Goal: Task Accomplishment & Management: Complete application form

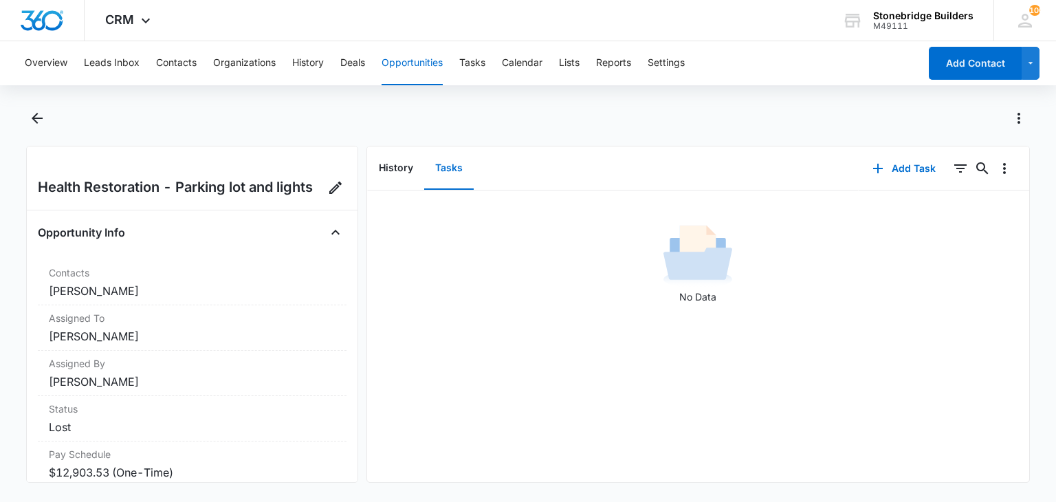
click at [424, 65] on button "Opportunities" at bounding box center [412, 63] width 61 height 44
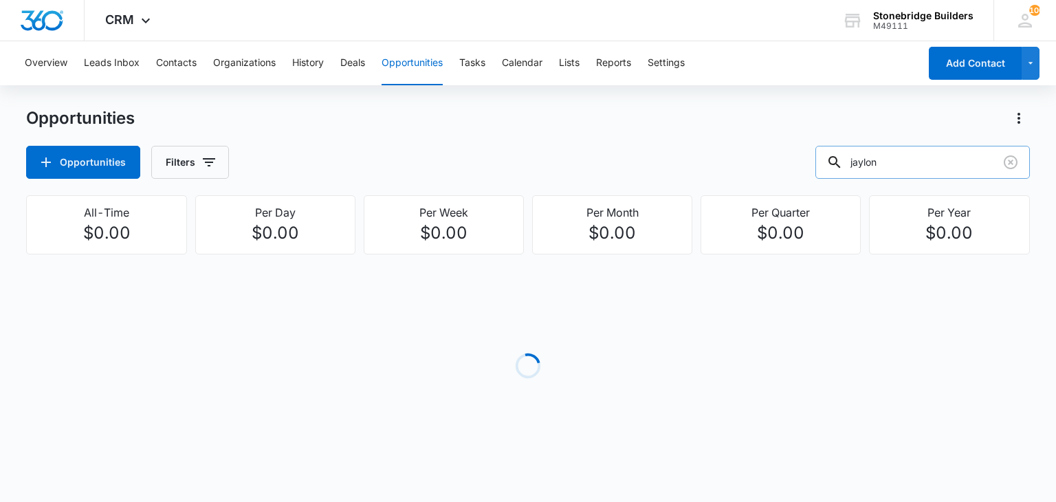
click at [935, 157] on input "jaylon" at bounding box center [922, 162] width 215 height 33
click at [923, 159] on input "jaylon" at bounding box center [922, 162] width 215 height 33
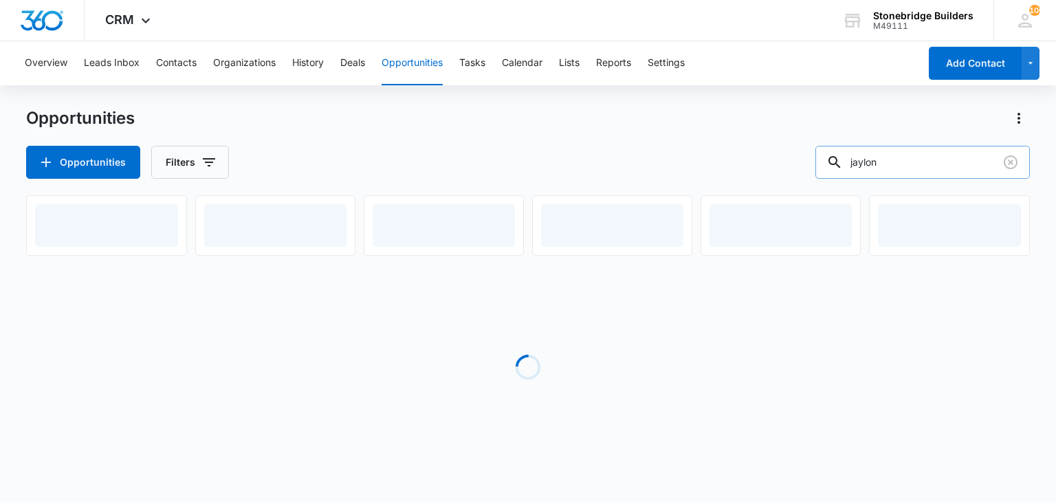
click at [919, 159] on input "jaylon" at bounding box center [922, 162] width 215 height 33
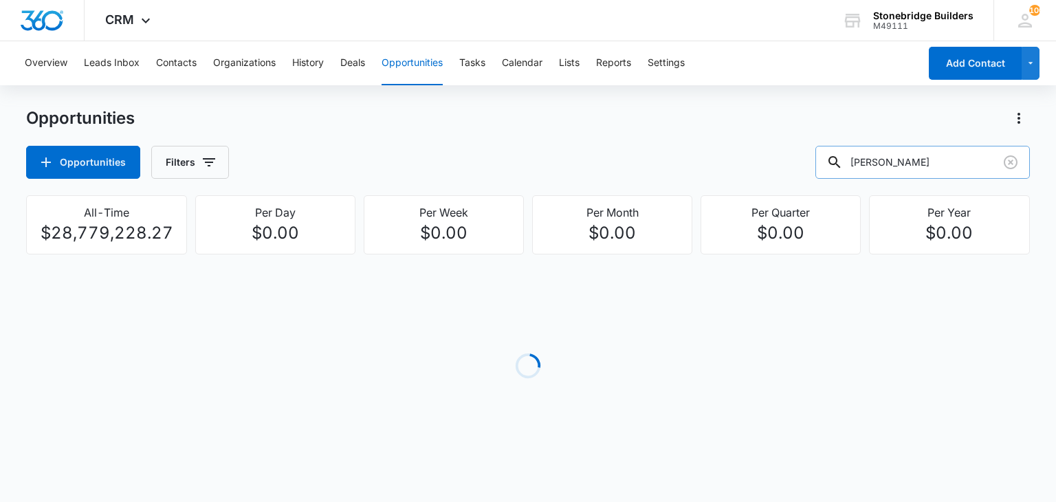
type input "gina"
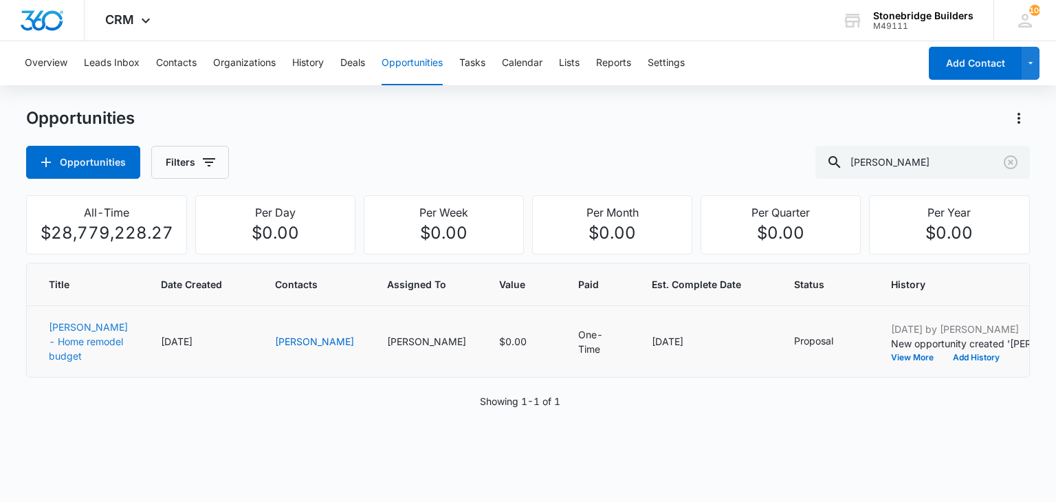
click at [50, 351] on link "[PERSON_NAME] - Home remodel budget" at bounding box center [88, 341] width 79 height 41
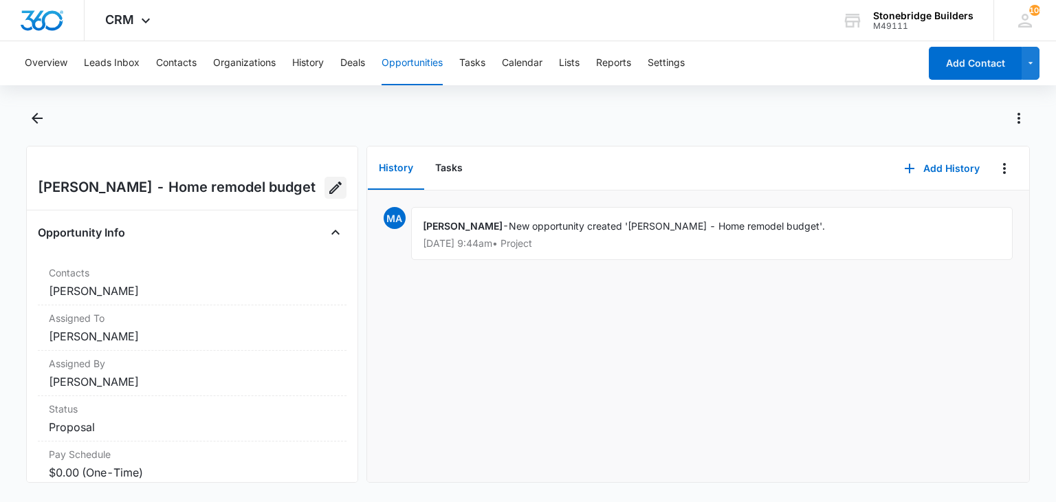
click at [329, 188] on icon "Edit Opportunity" at bounding box center [335, 188] width 12 height 12
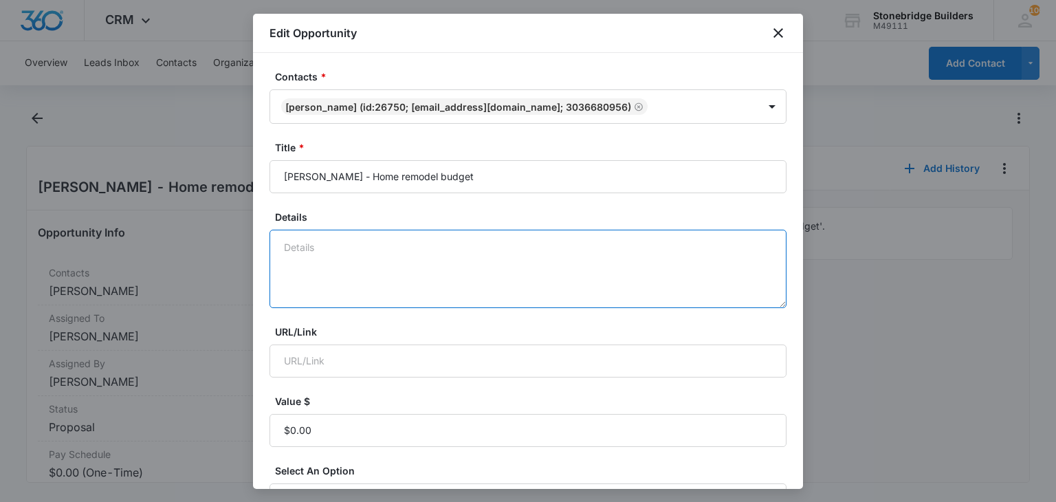
click at [342, 252] on textarea "Details" at bounding box center [528, 269] width 517 height 78
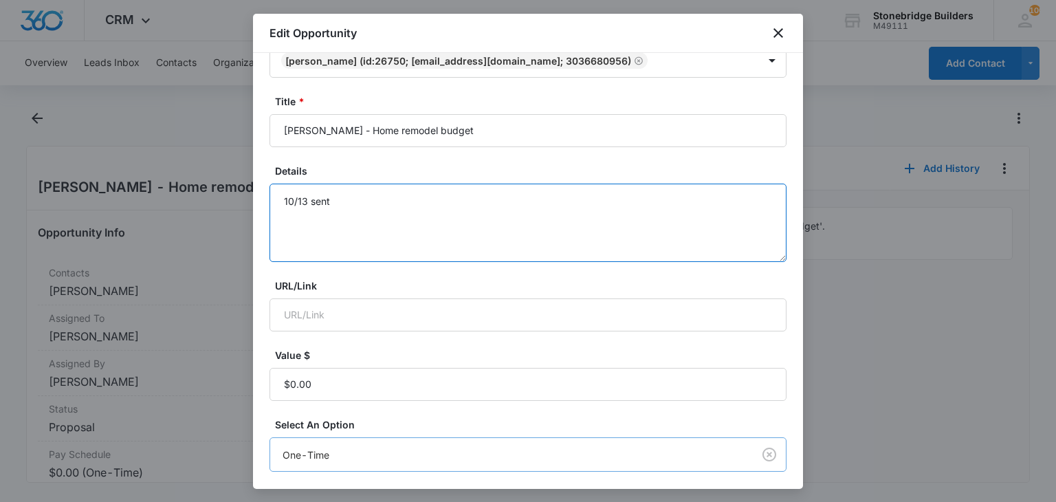
scroll to position [69, 0]
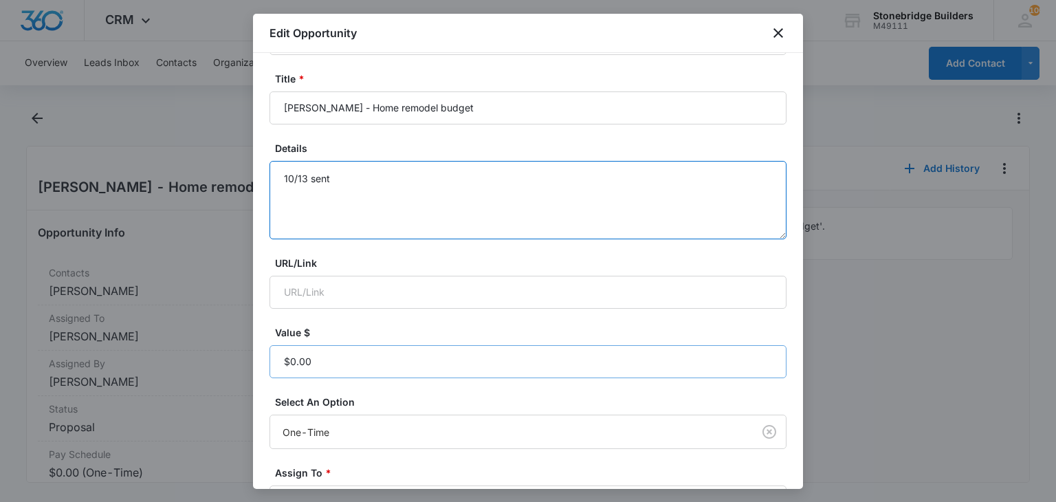
type textarea "10/13 sent"
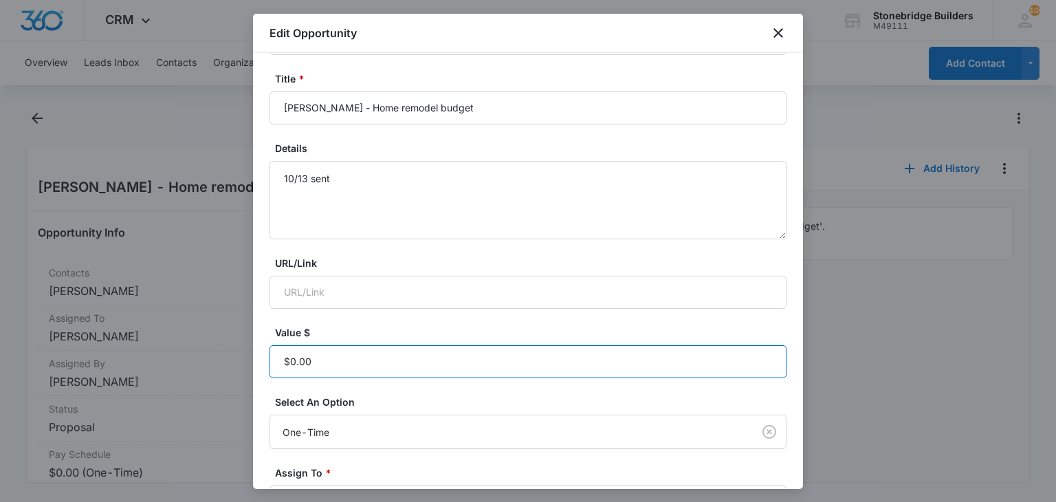
click at [333, 366] on input "Value $" at bounding box center [528, 361] width 517 height 33
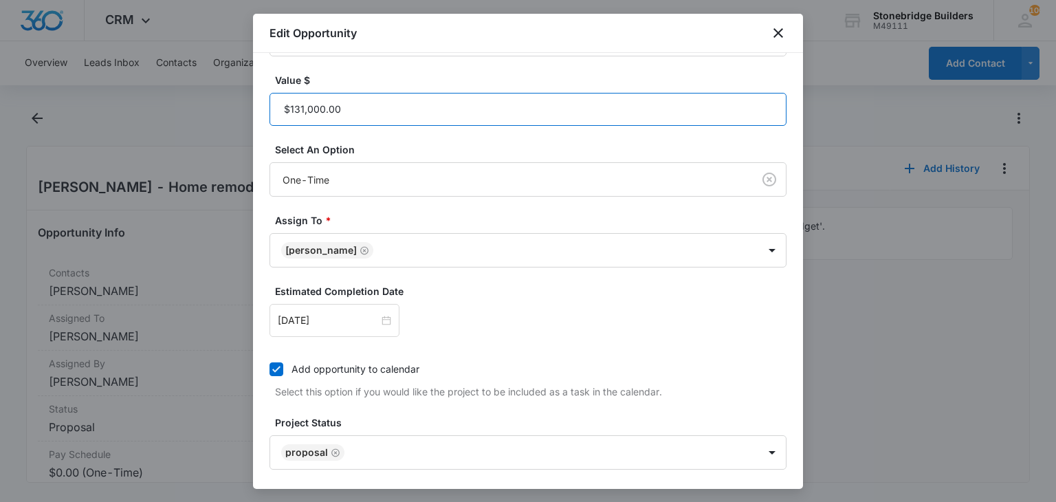
scroll to position [436, 0]
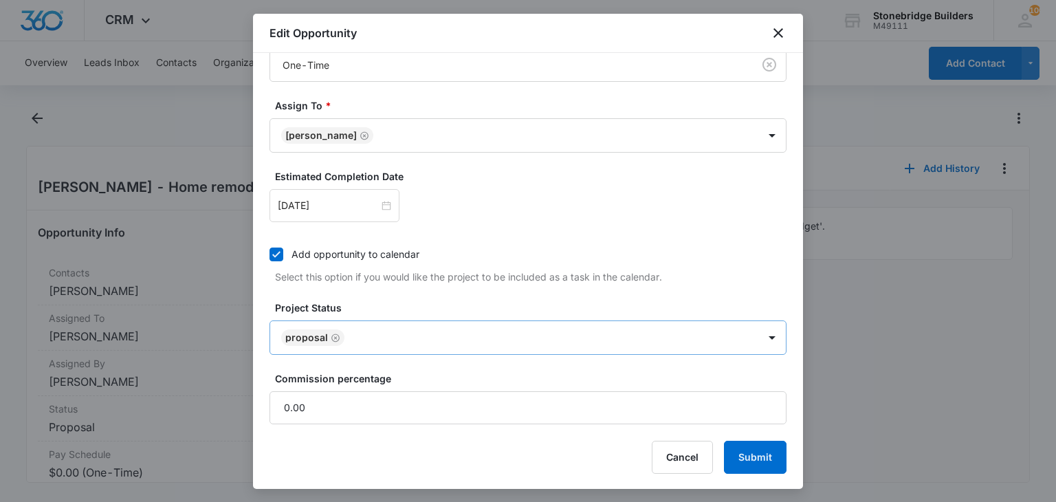
click at [333, 334] on icon "Remove Proposal" at bounding box center [336, 338] width 10 height 10
type input "$131,000.00"
click at [337, 334] on body "CRM Apps Reputation Websites Forms CRM Email Social Content Ads Intelligence Fi…" at bounding box center [528, 251] width 1056 height 502
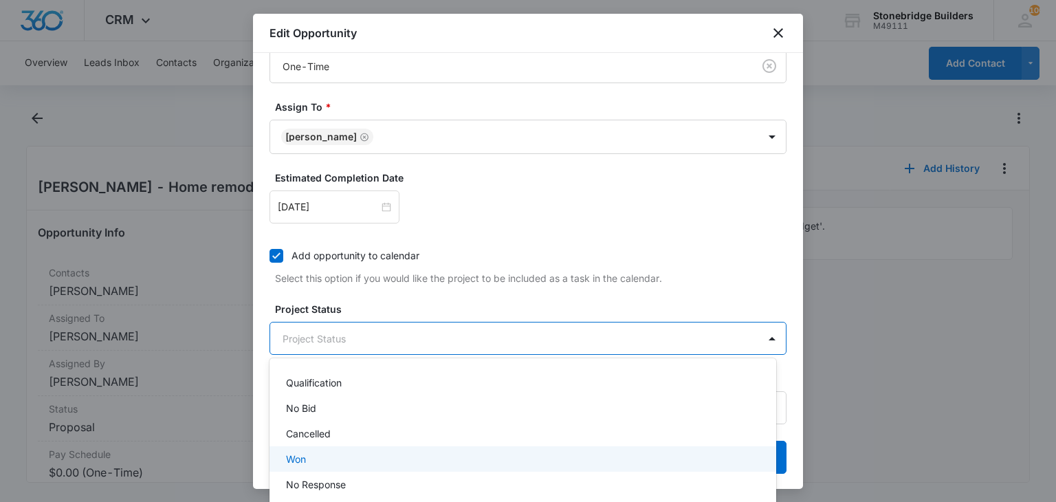
scroll to position [122, 0]
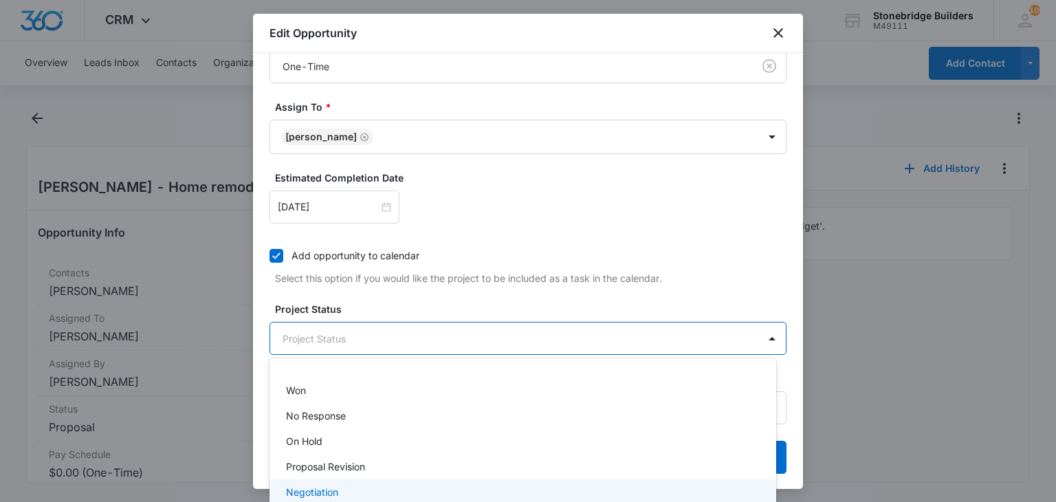
click at [331, 492] on p "Negotiation" at bounding box center [312, 492] width 52 height 14
click at [426, 306] on div at bounding box center [528, 251] width 1056 height 502
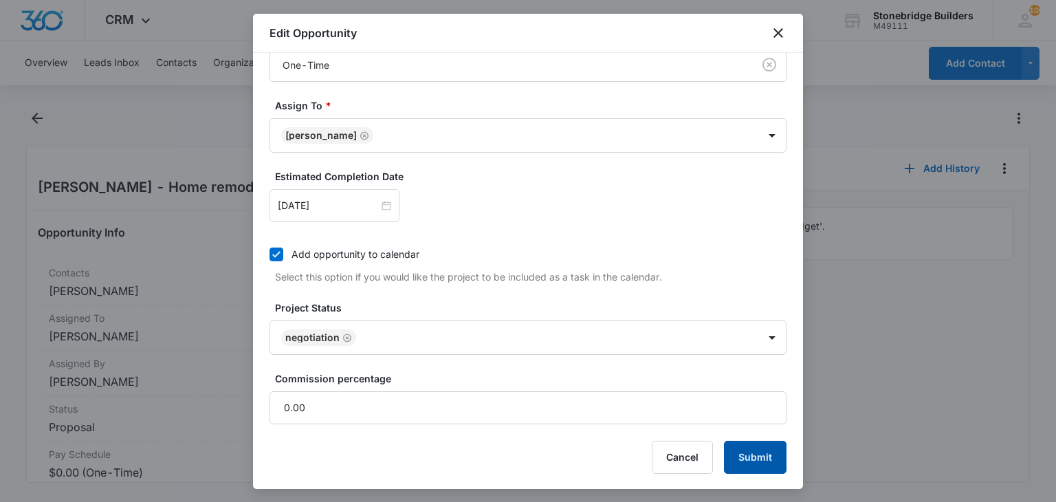
click at [752, 466] on button "Submit" at bounding box center [755, 457] width 63 height 33
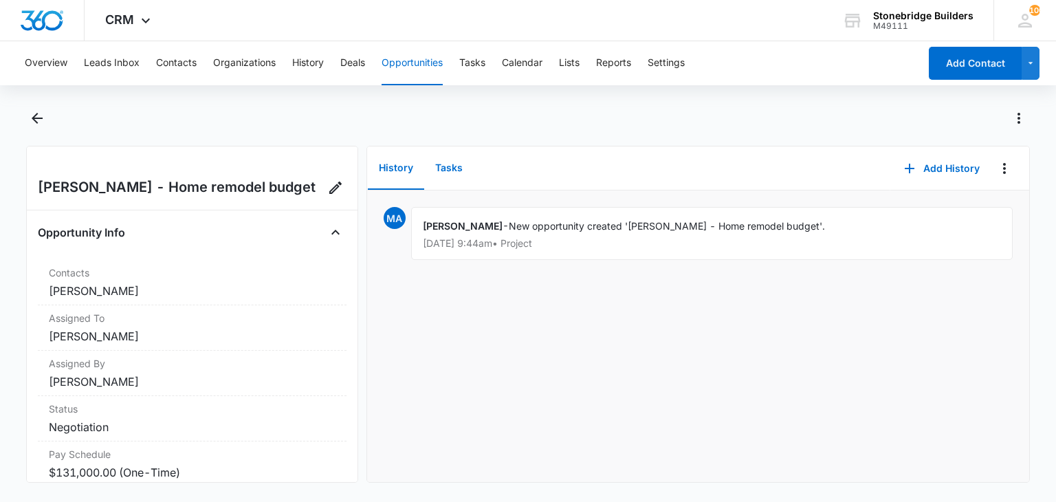
click at [440, 160] on button "Tasks" at bounding box center [449, 168] width 50 height 43
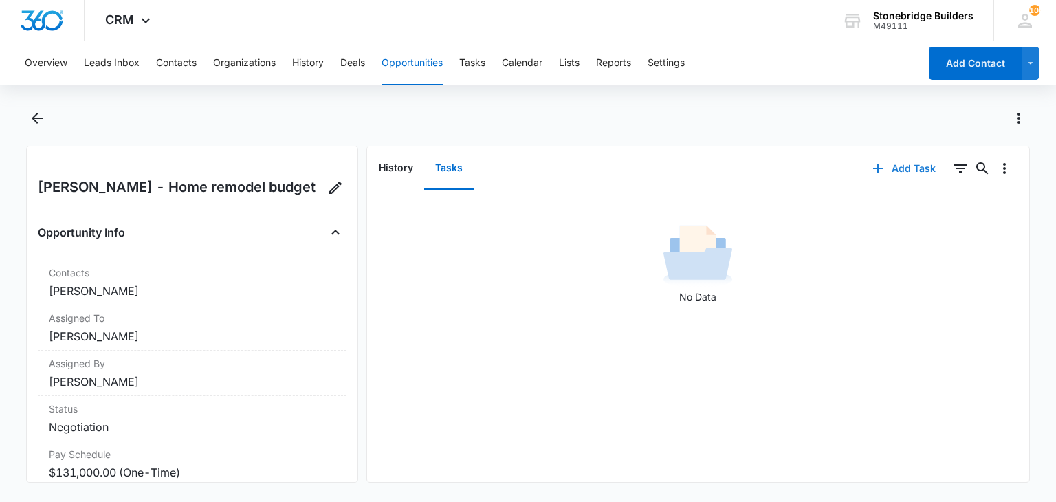
click at [908, 171] on button "Add Task" at bounding box center [904, 168] width 91 height 33
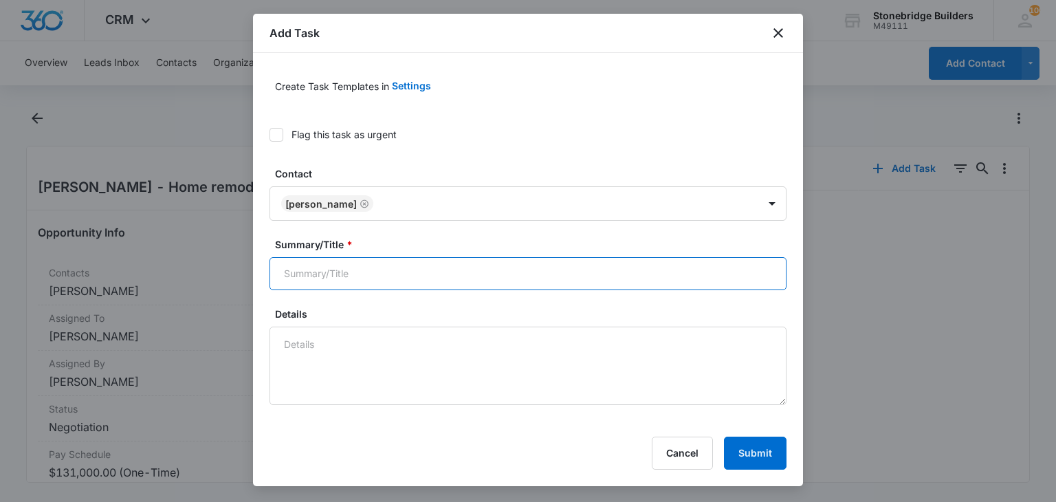
click at [364, 271] on input "Summary/Title *" at bounding box center [528, 273] width 517 height 33
type input "Callahan home remodel check"
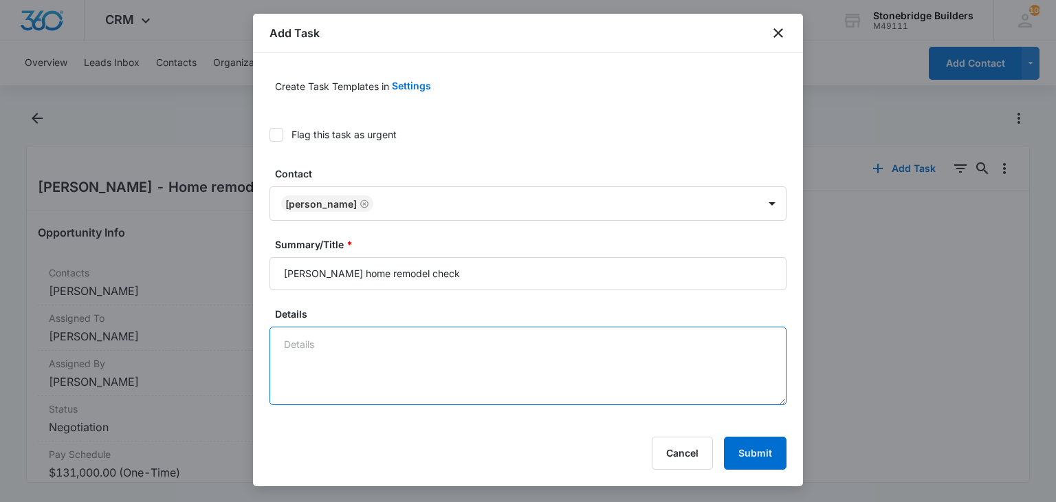
click at [370, 347] on textarea "Details" at bounding box center [528, 366] width 517 height 78
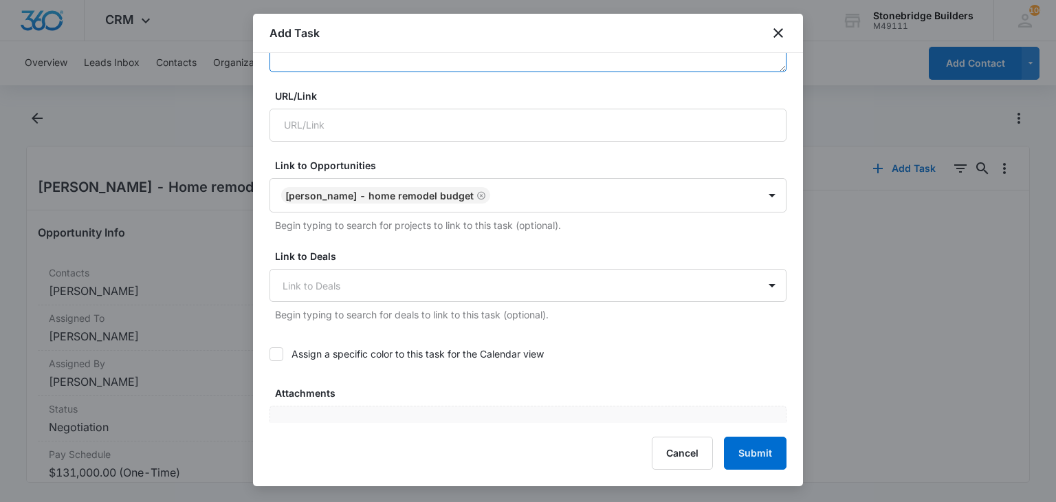
scroll to position [413, 0]
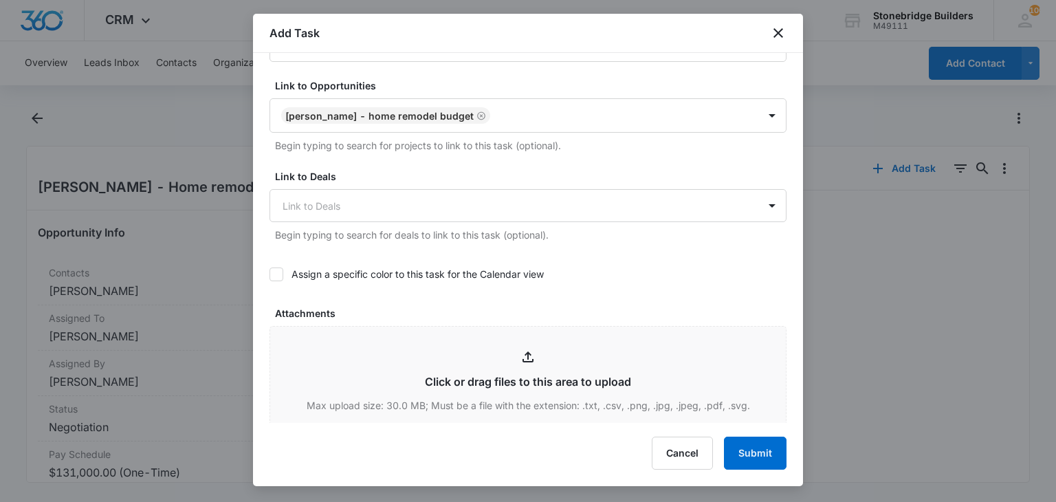
type textarea "10/13 sent"
click at [274, 273] on icon at bounding box center [276, 274] width 8 height 6
click at [270, 274] on input "Assign a specific color to this task for the Calendar view" at bounding box center [270, 274] width 0 height 0
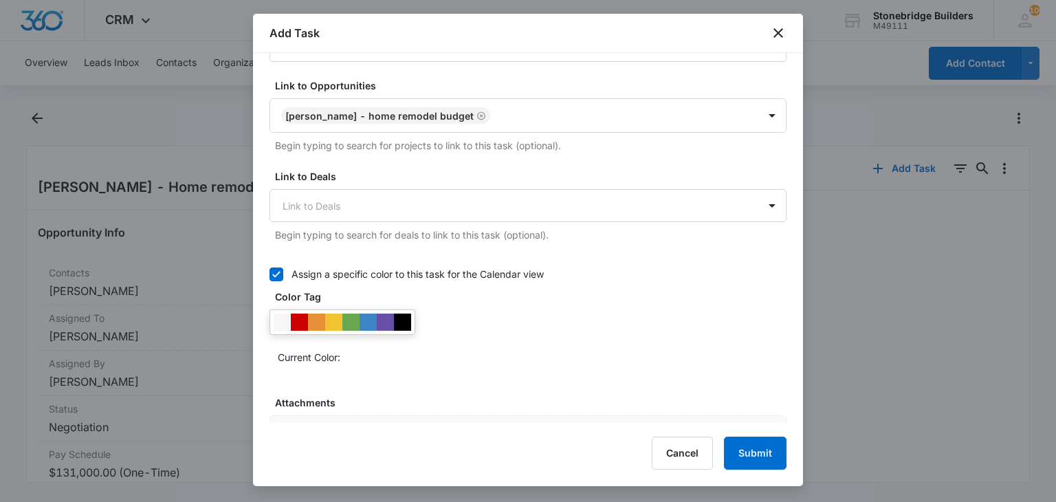
click at [295, 317] on div at bounding box center [299, 322] width 17 height 17
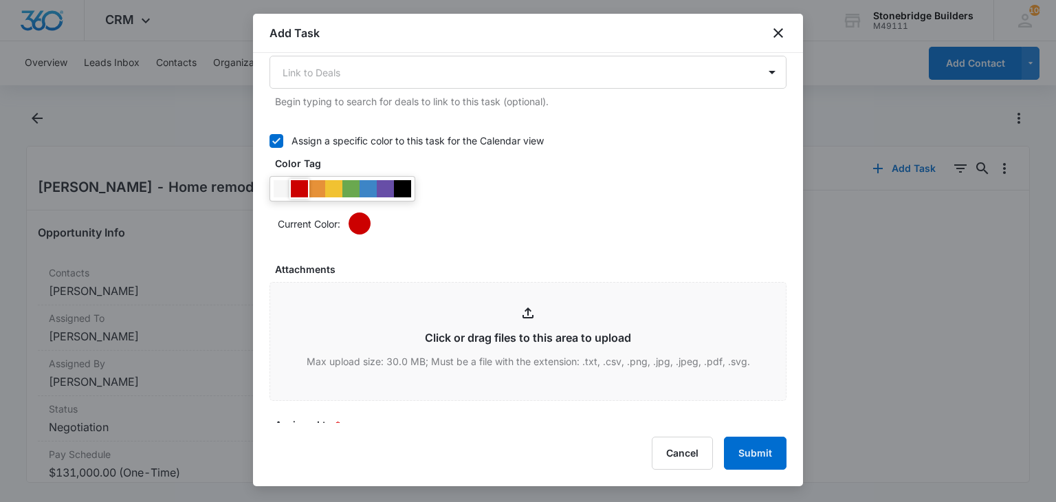
scroll to position [688, 0]
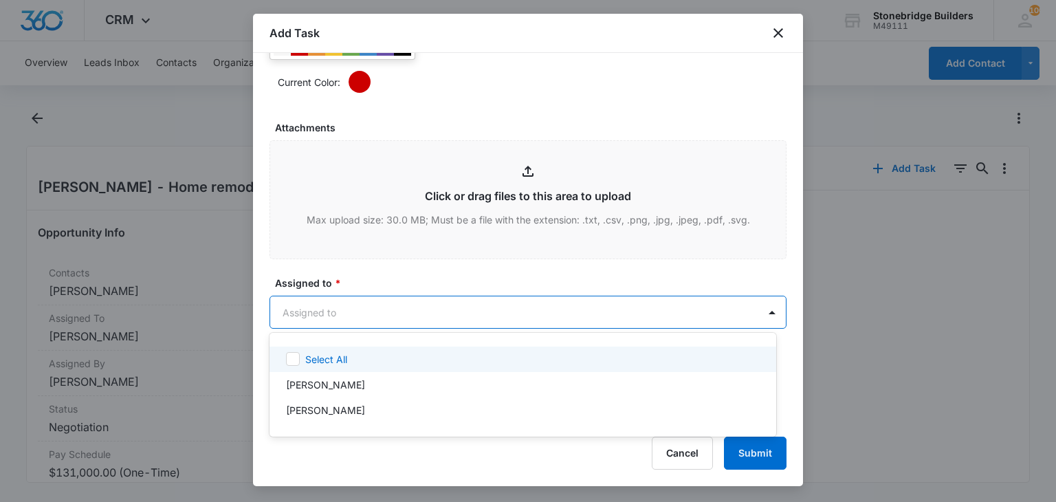
click at [314, 305] on body "CRM Apps Reputation Websites Forms CRM Email Social Content Ads Intelligence Fi…" at bounding box center [528, 251] width 1056 height 502
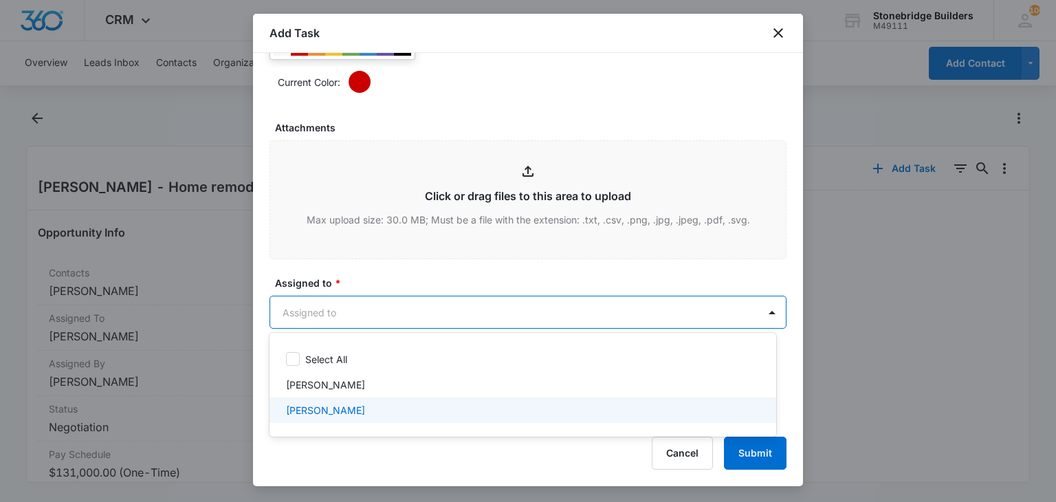
click at [323, 408] on p "[PERSON_NAME]" at bounding box center [325, 410] width 79 height 14
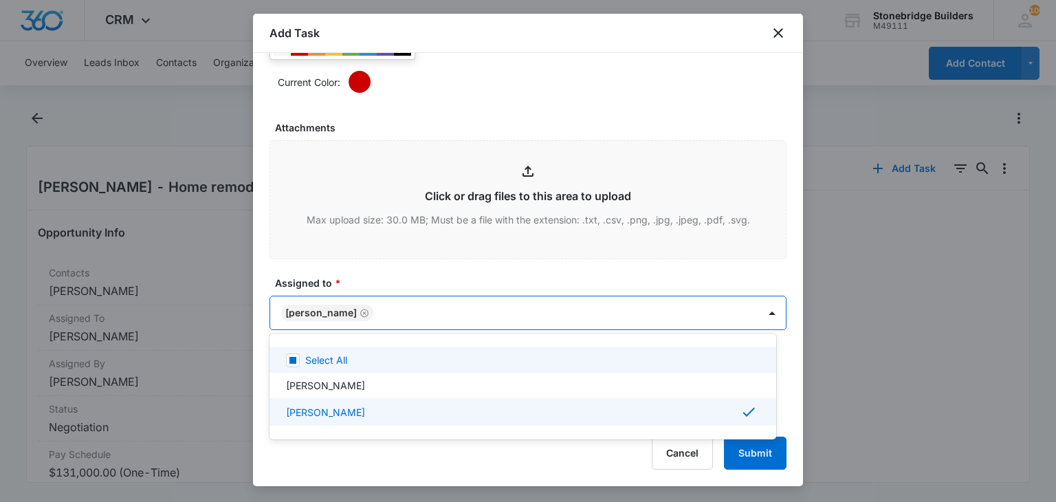
click at [369, 276] on div at bounding box center [528, 251] width 1056 height 502
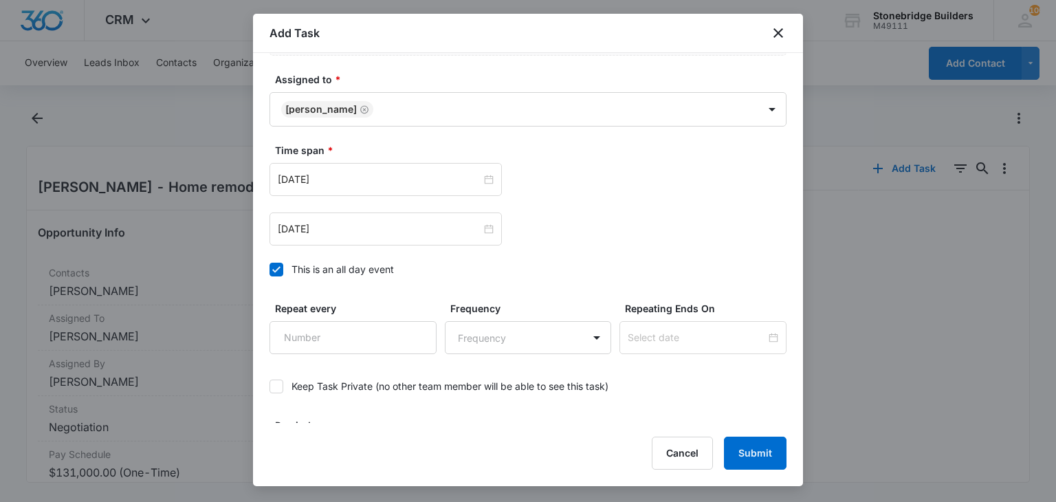
scroll to position [894, 0]
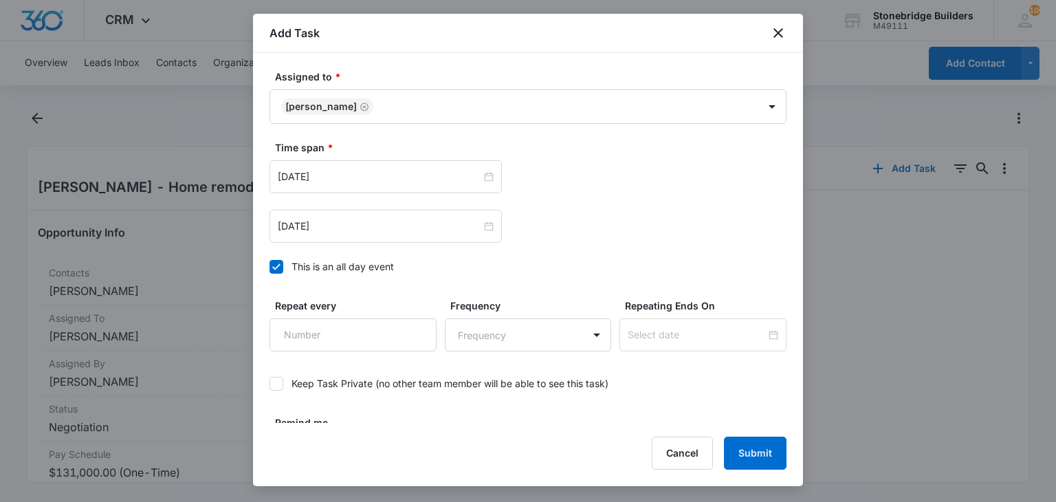
click at [281, 261] on icon at bounding box center [276, 267] width 12 height 12
click at [270, 267] on input "This is an all day event" at bounding box center [270, 267] width 0 height 0
click at [308, 186] on div "[DATE]" at bounding box center [386, 176] width 232 height 33
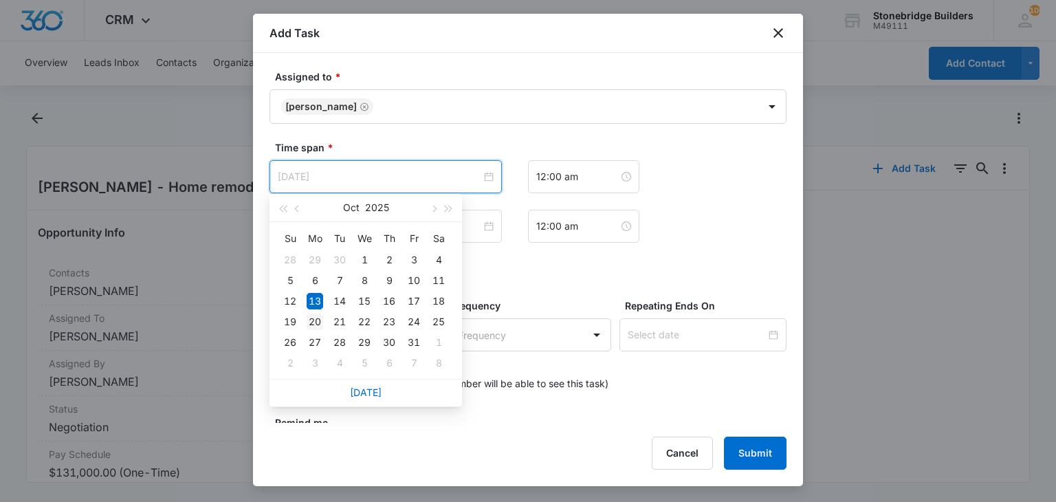
type input "[DATE]"
click at [320, 327] on div "20" at bounding box center [315, 322] width 17 height 17
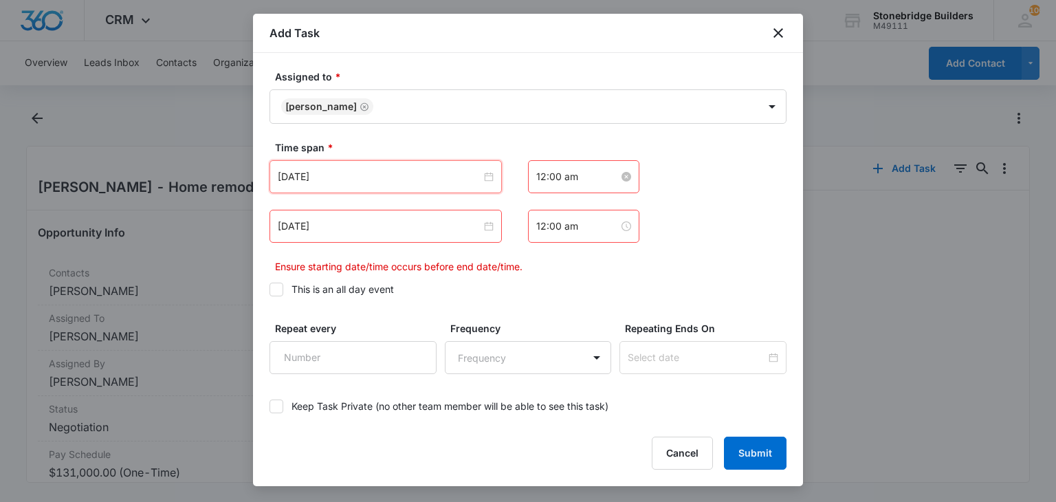
click at [538, 179] on input "12:00 am" at bounding box center [577, 176] width 83 height 15
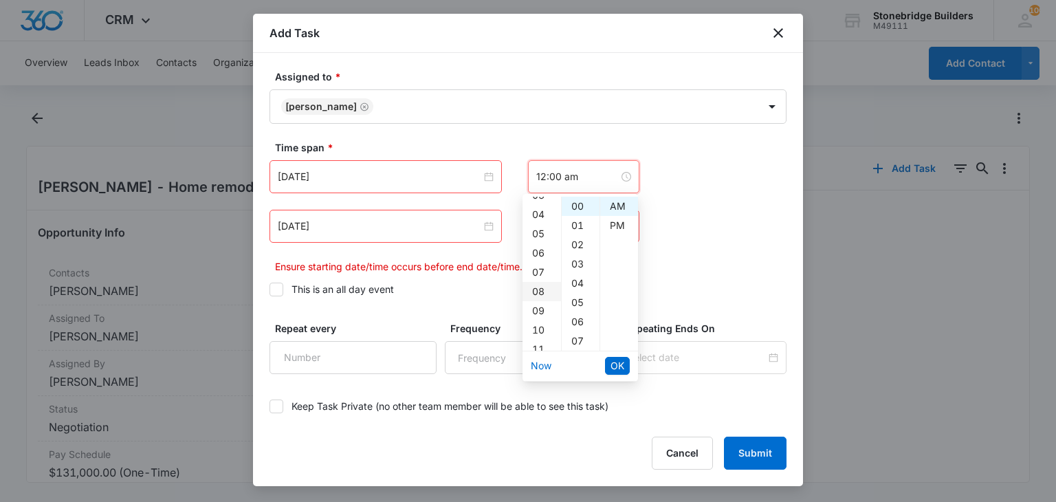
click at [535, 283] on div "08" at bounding box center [542, 291] width 39 height 19
type input "8:00 am"
click at [606, 358] on button "OK" at bounding box center [617, 366] width 25 height 18
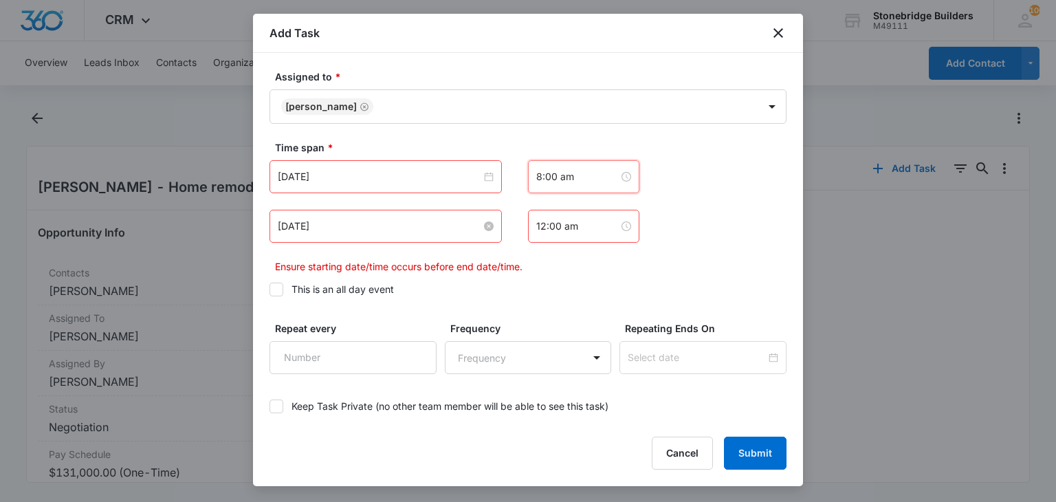
click at [303, 219] on input "[DATE]" at bounding box center [380, 226] width 204 height 15
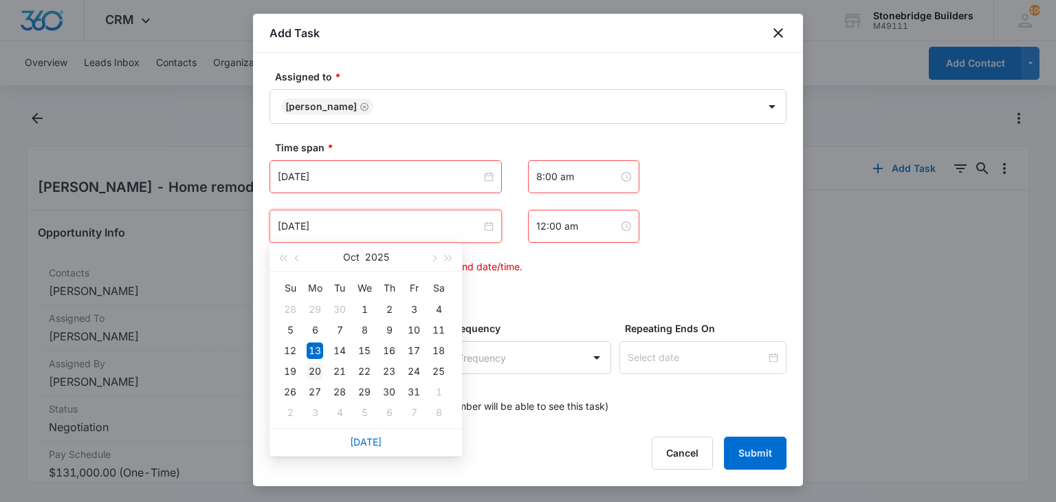
type input "[DATE]"
click at [316, 369] on div "20" at bounding box center [315, 371] width 17 height 17
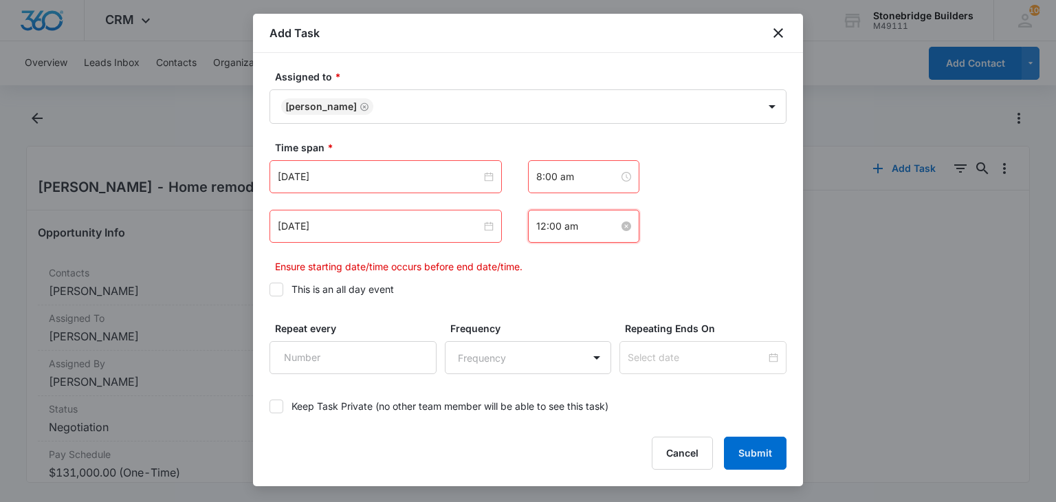
click at [548, 224] on input "12:00 am" at bounding box center [577, 226] width 83 height 15
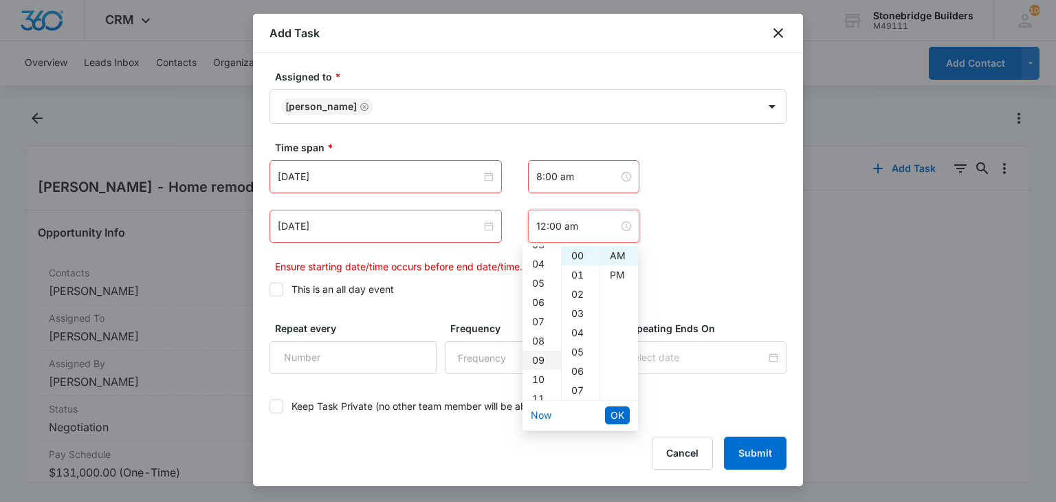
click at [536, 356] on div "09" at bounding box center [542, 360] width 39 height 19
click at [536, 223] on input "9:00 am" at bounding box center [577, 226] width 83 height 15
click at [535, 311] on div "08" at bounding box center [542, 305] width 39 height 19
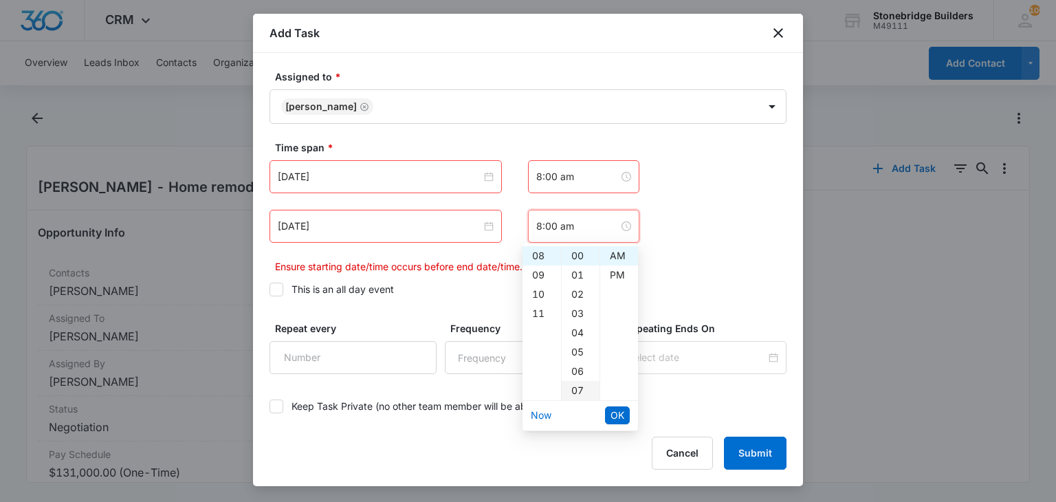
click at [570, 388] on div "07" at bounding box center [581, 390] width 38 height 19
type input "8:07 am"
click at [607, 407] on button "OK" at bounding box center [617, 415] width 25 height 18
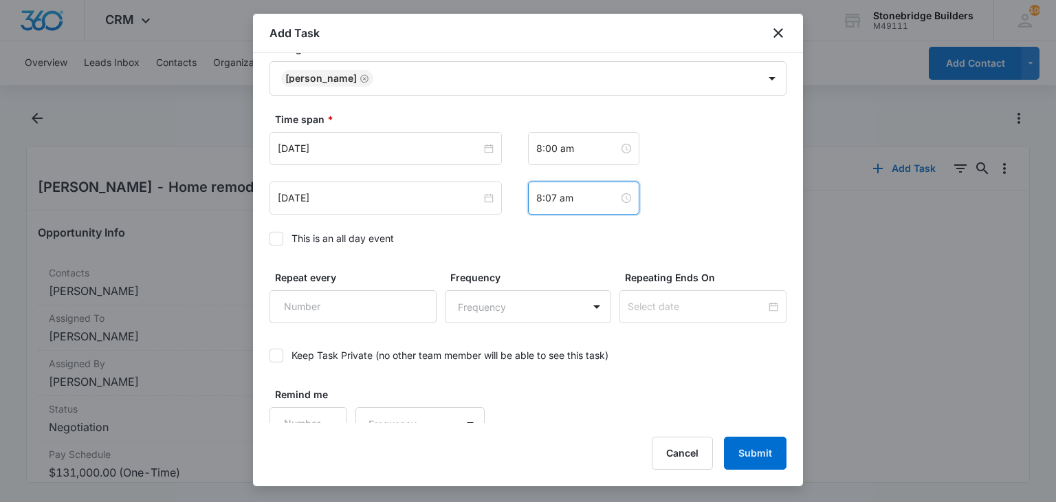
scroll to position [938, 0]
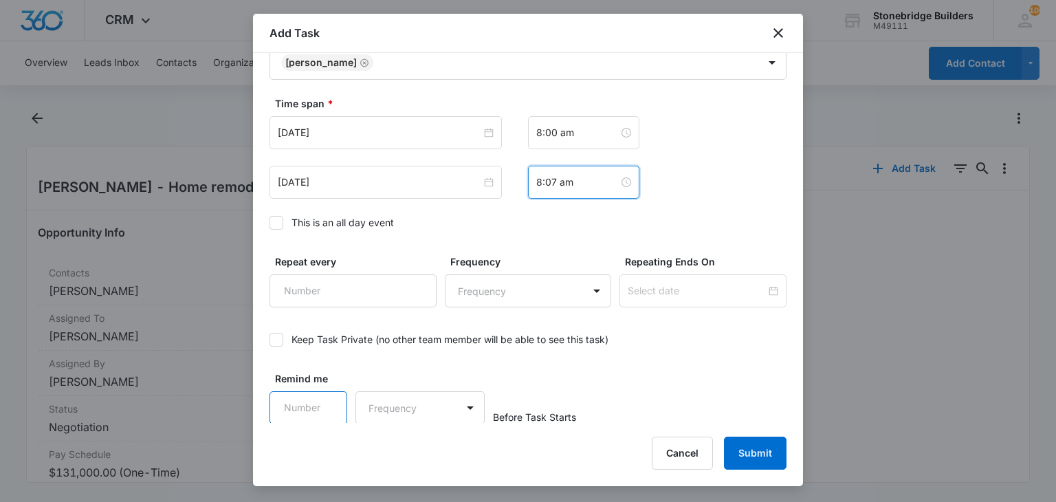
click at [287, 410] on input "Remind me" at bounding box center [309, 407] width 78 height 33
type input "15"
click at [409, 399] on body "CRM Apps Reputation Websites Forms CRM Email Social Content Ads Intelligence Fi…" at bounding box center [528, 251] width 1056 height 502
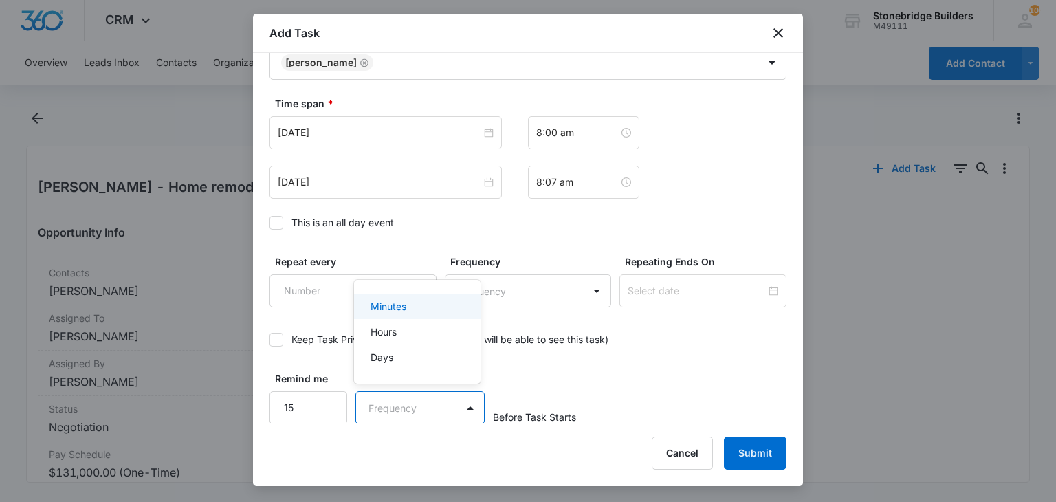
click at [404, 311] on p "Minutes" at bounding box center [389, 306] width 36 height 14
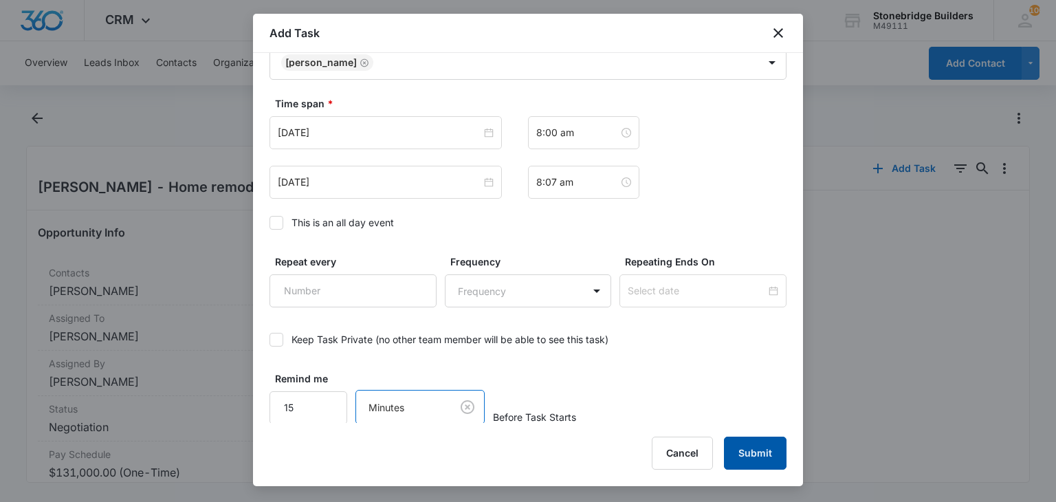
click at [745, 449] on button "Submit" at bounding box center [755, 453] width 63 height 33
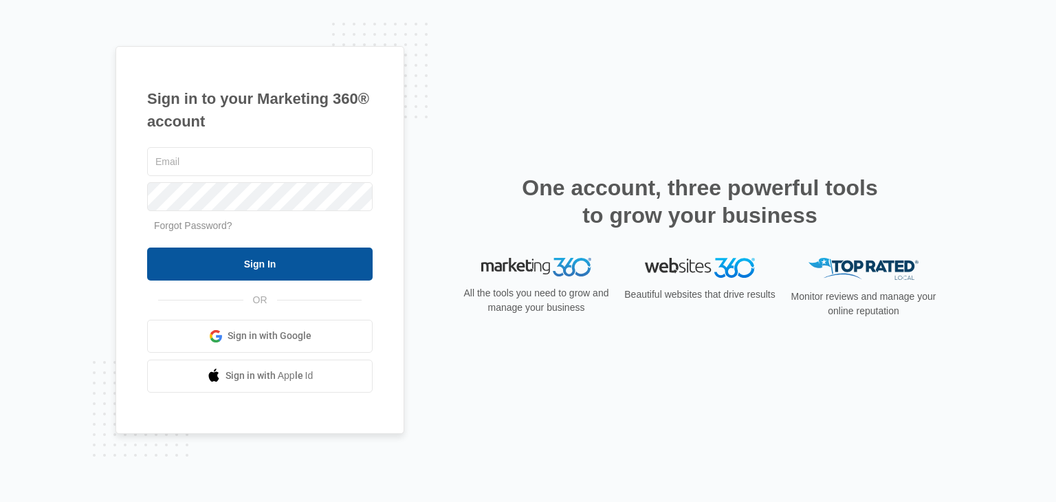
type input "[PERSON_NAME][EMAIL_ADDRESS][DOMAIN_NAME]"
click at [237, 249] on input "Sign In" at bounding box center [260, 264] width 226 height 33
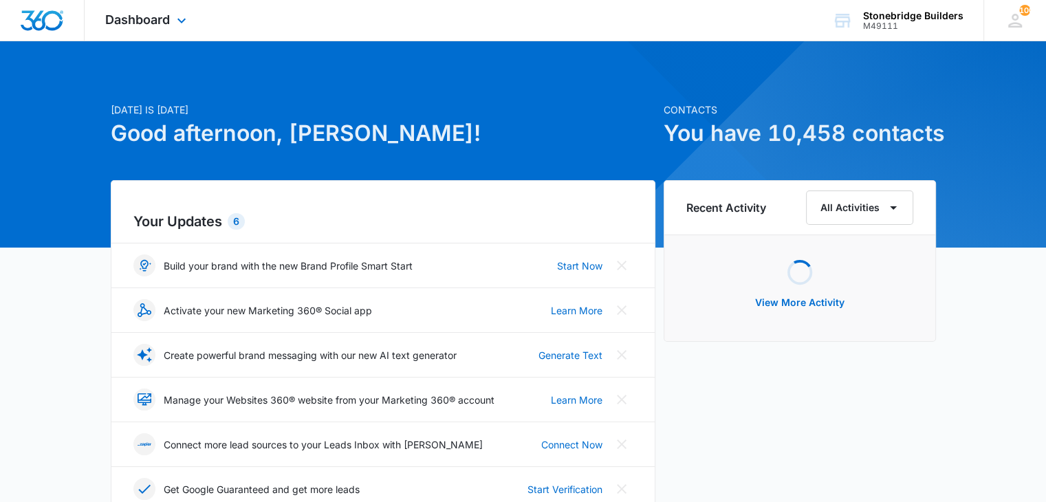
click at [193, 14] on div "Dashboard Apps Reputation Websites Forms CRM Email Social Content Ads Intellige…" at bounding box center [148, 20] width 126 height 41
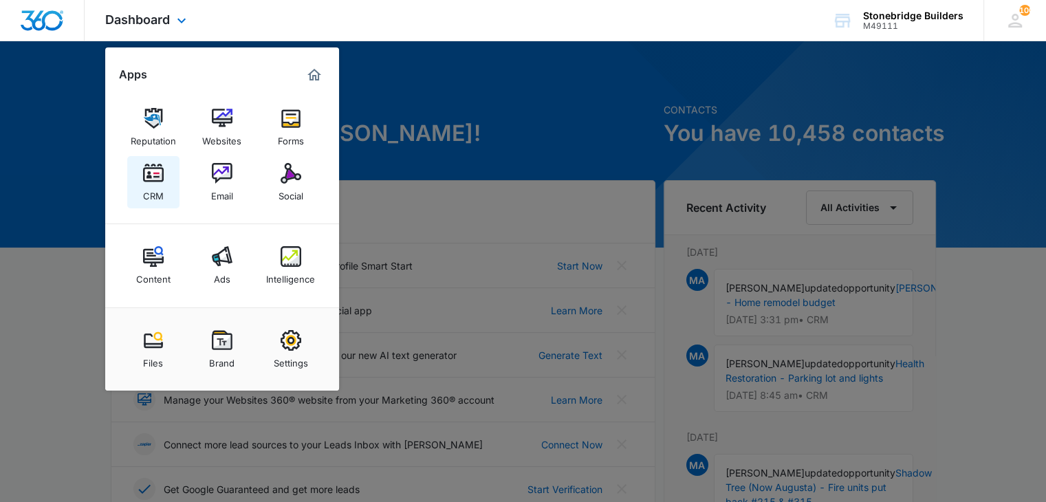
click at [157, 186] on div "CRM" at bounding box center [153, 193] width 21 height 18
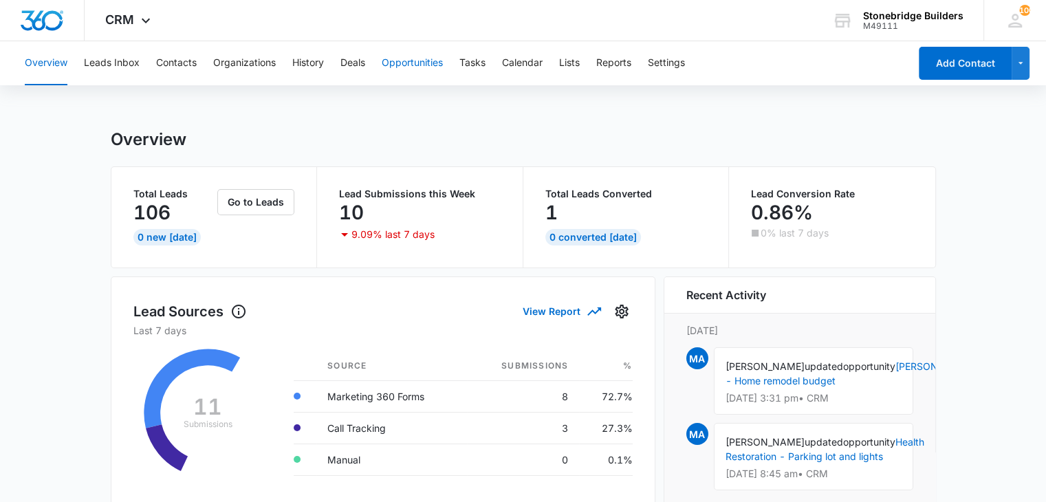
click at [392, 63] on button "Opportunities" at bounding box center [412, 63] width 61 height 44
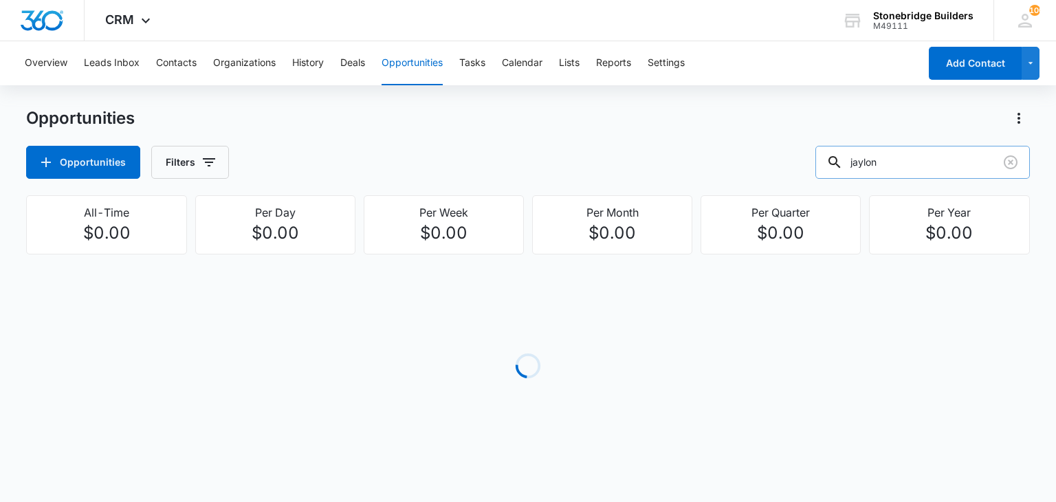
click at [888, 146] on input "jaylon" at bounding box center [922, 162] width 215 height 33
click at [894, 157] on input "jaylon" at bounding box center [922, 162] width 215 height 33
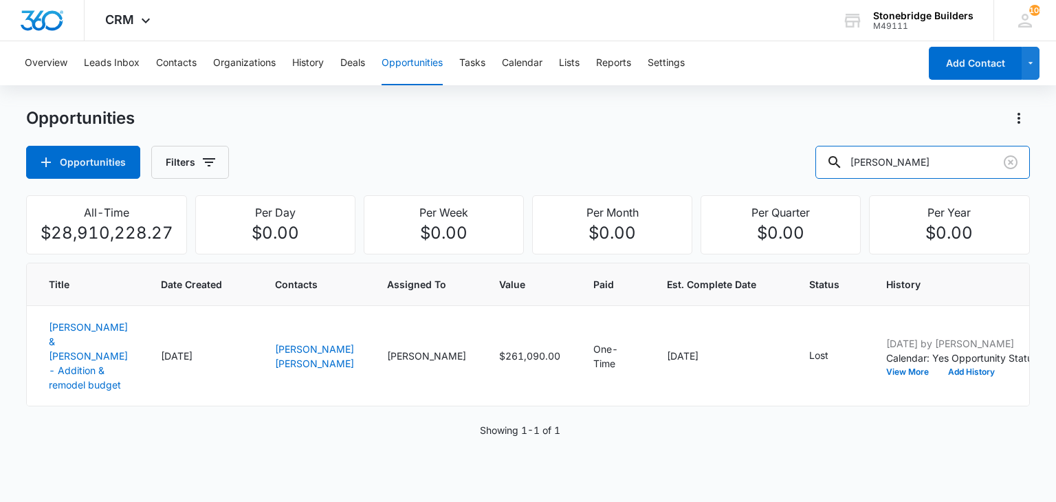
type input "[PERSON_NAME]"
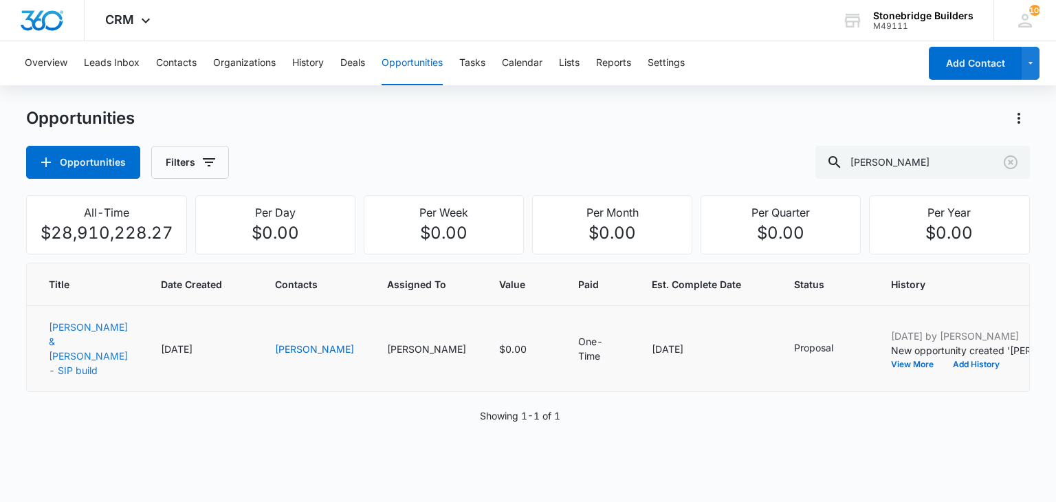
click at [72, 336] on link "[PERSON_NAME] & [PERSON_NAME] - SIP build" at bounding box center [88, 348] width 79 height 55
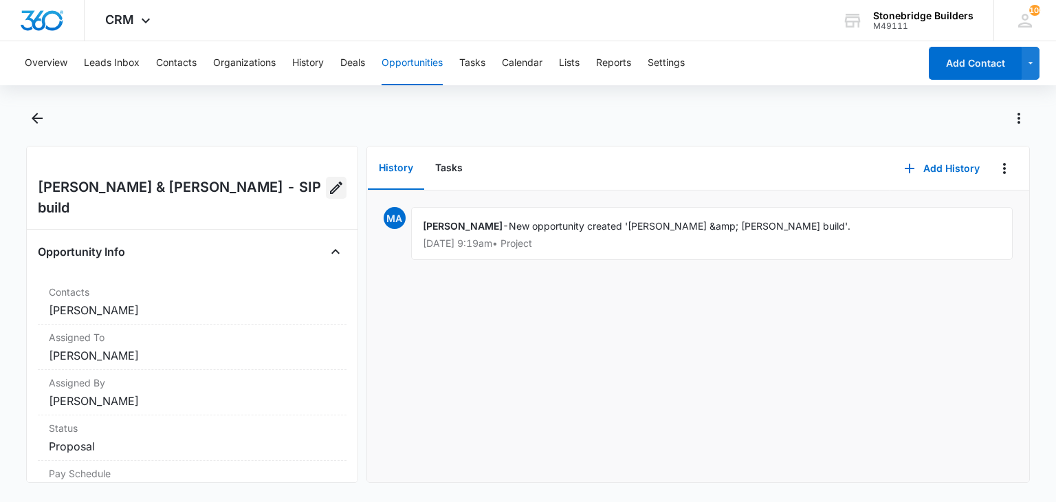
click at [328, 184] on icon "Edit Opportunity" at bounding box center [336, 187] width 17 height 17
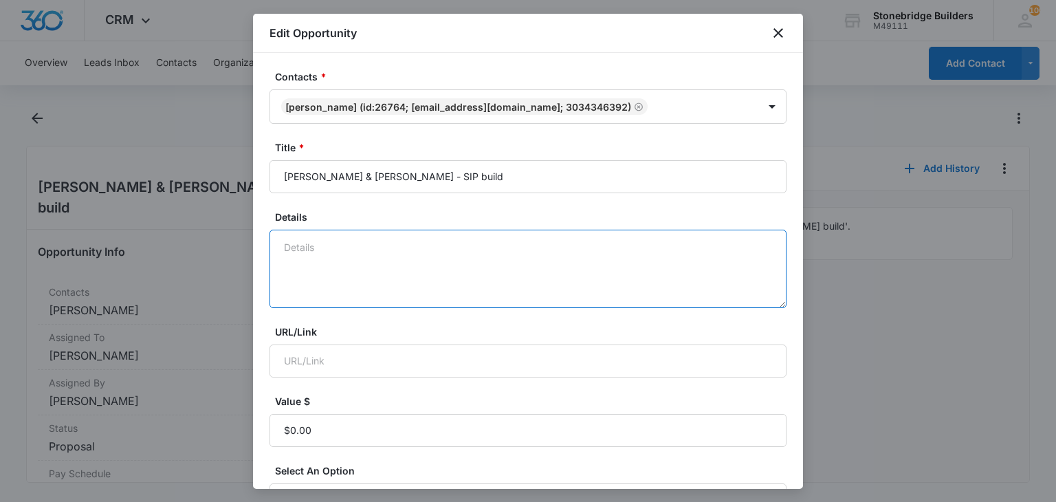
click at [353, 247] on textarea "Details" at bounding box center [528, 269] width 517 height 78
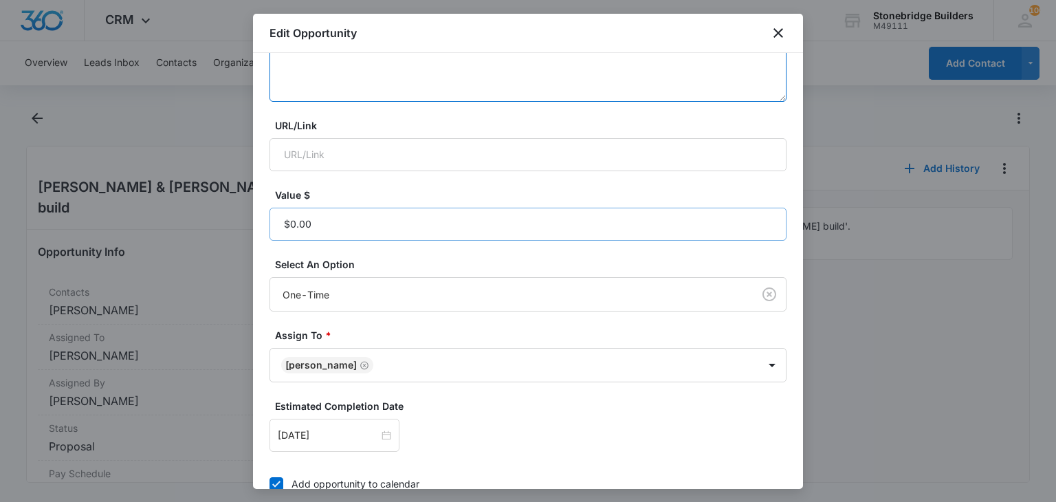
type textarea "10/13 sent"
click at [331, 221] on input "Value $" at bounding box center [528, 224] width 517 height 33
paste input "$211,672.33"
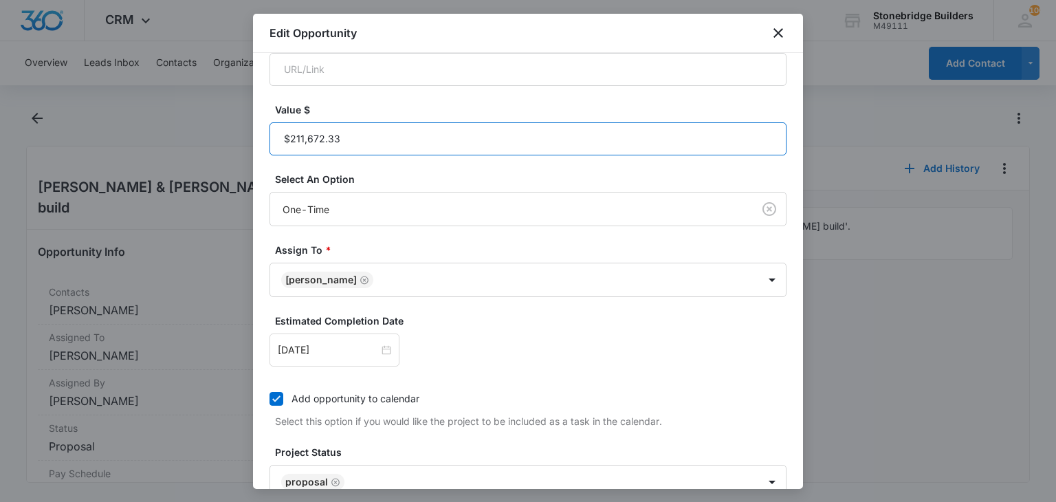
scroll to position [436, 0]
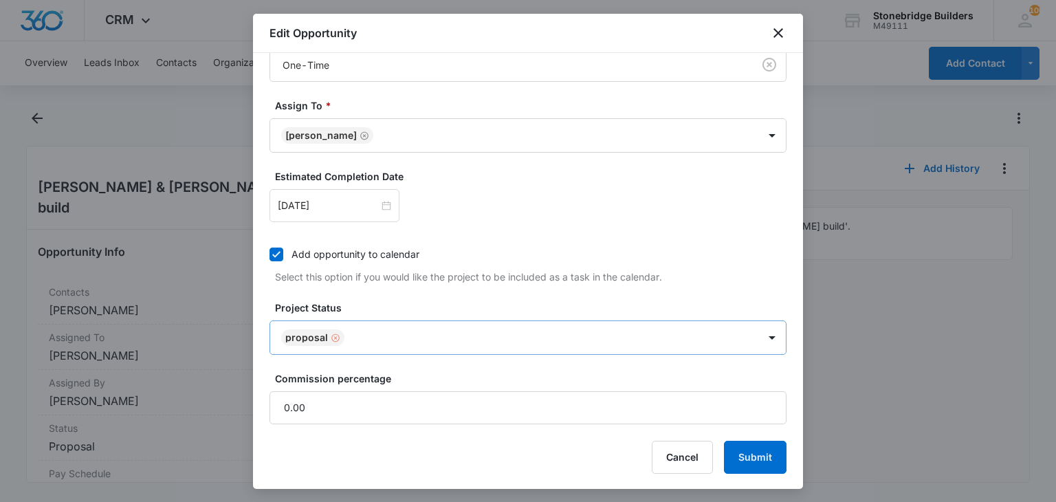
click at [328, 333] on div "Remove Proposal" at bounding box center [334, 338] width 12 height 10
type input "$211,672.33"
click at [325, 337] on body "CRM Apps Reputation Websites Forms CRM Email Social Content Ads Intelligence Fi…" at bounding box center [528, 251] width 1056 height 502
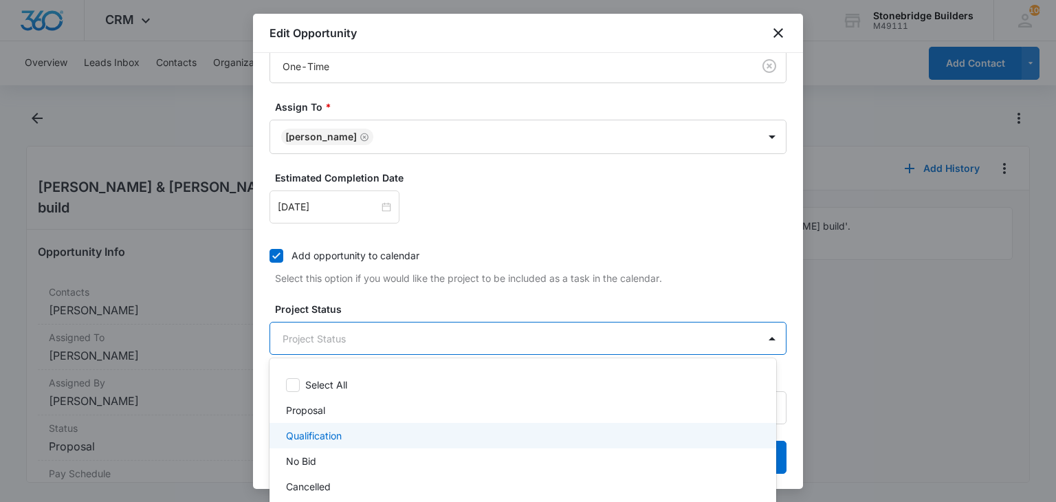
scroll to position [147, 0]
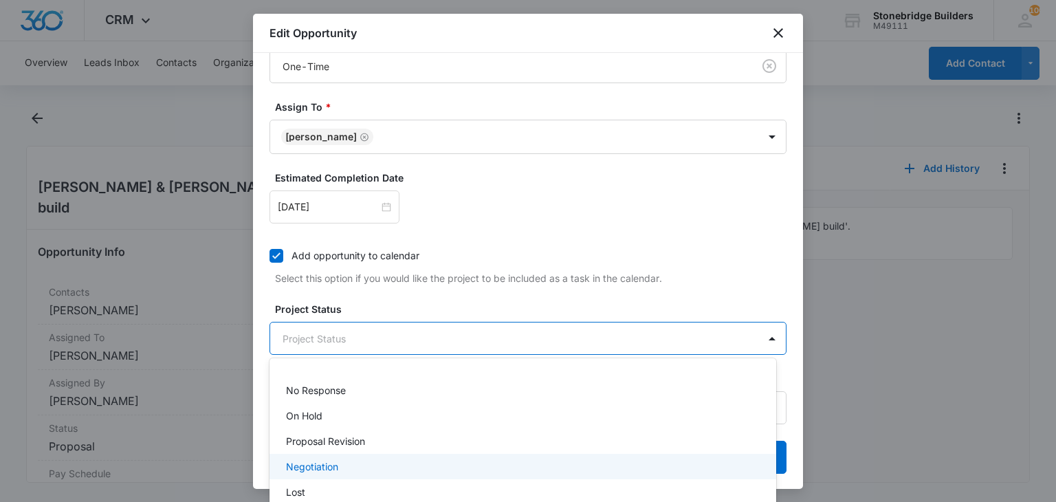
click at [326, 458] on div "Negotiation" at bounding box center [523, 466] width 507 height 25
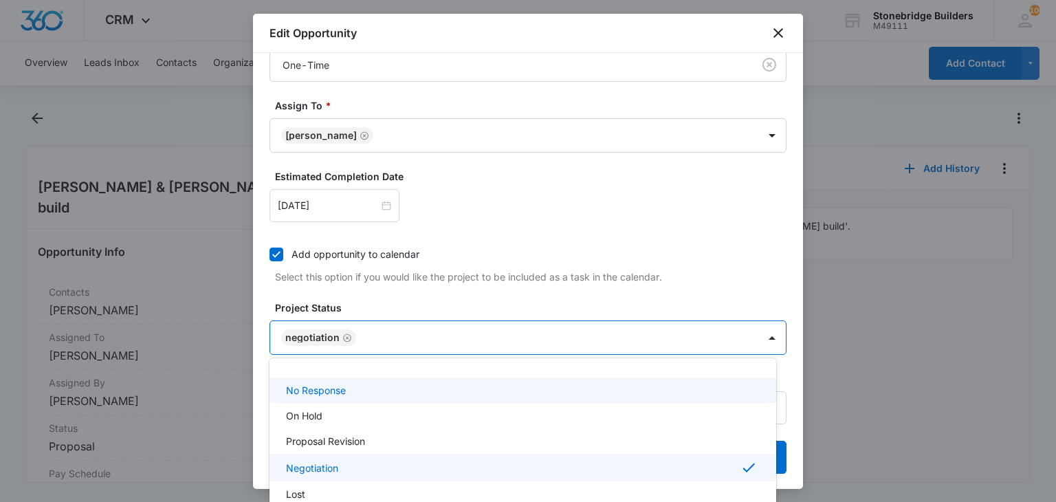
click at [419, 306] on div at bounding box center [528, 251] width 1056 height 502
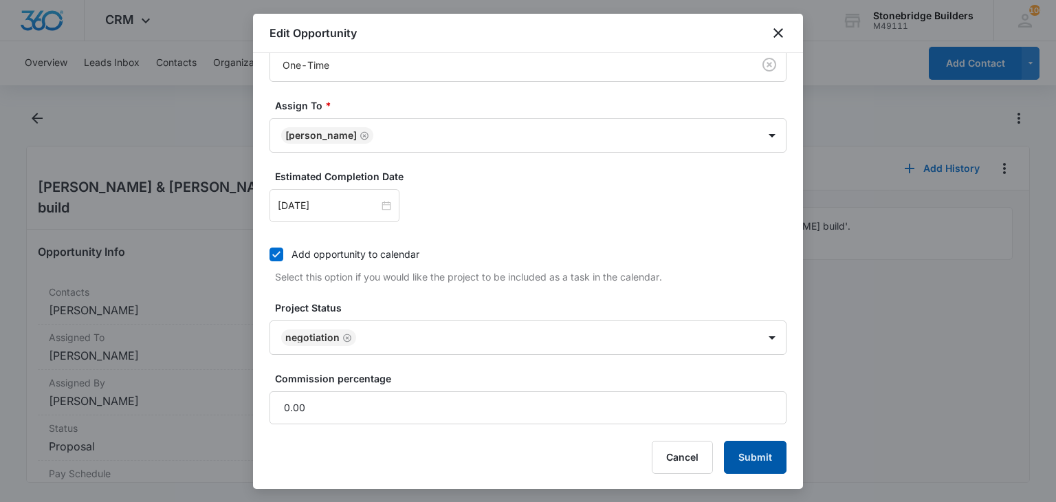
click at [743, 465] on button "Submit" at bounding box center [755, 457] width 63 height 33
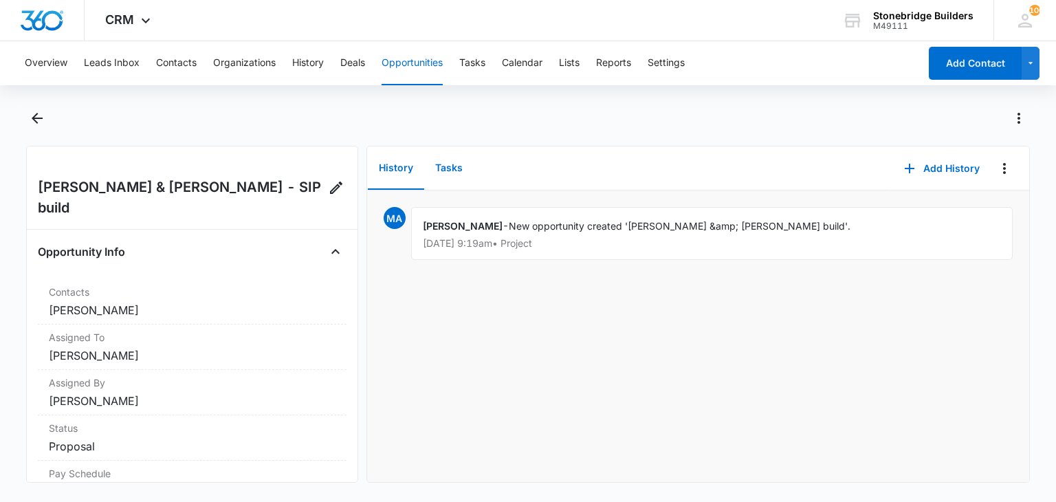
click at [468, 174] on button "Tasks" at bounding box center [449, 168] width 50 height 43
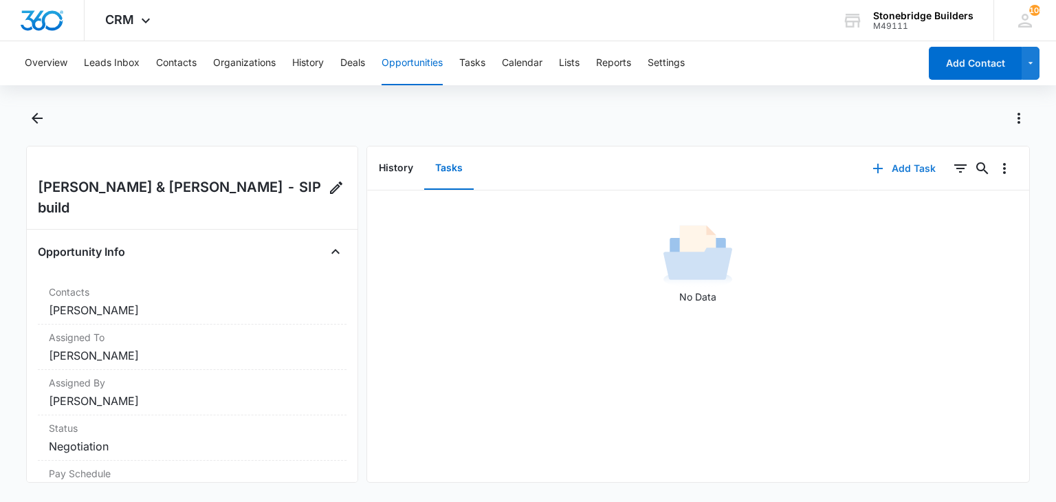
click at [885, 166] on button "Add Task" at bounding box center [904, 168] width 91 height 33
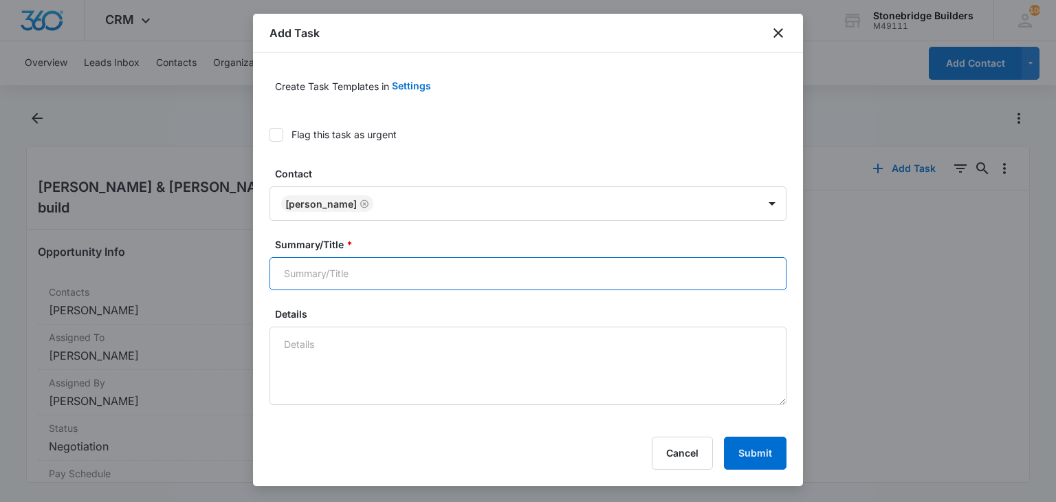
click at [327, 272] on input "Summary/Title *" at bounding box center [528, 273] width 517 height 33
type input "n"
type input "[PERSON_NAME] sip build [PERSON_NAME]"
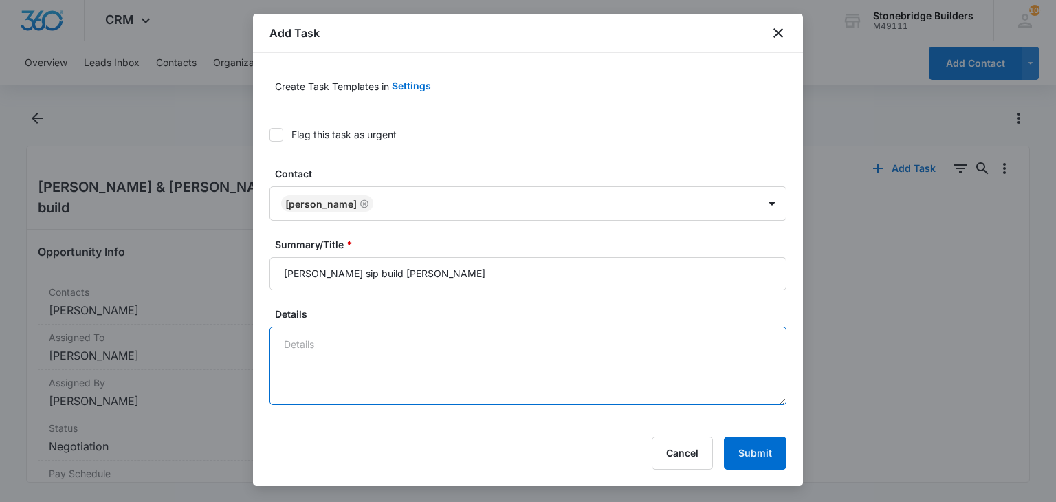
click at [333, 355] on textarea "Details" at bounding box center [528, 366] width 517 height 78
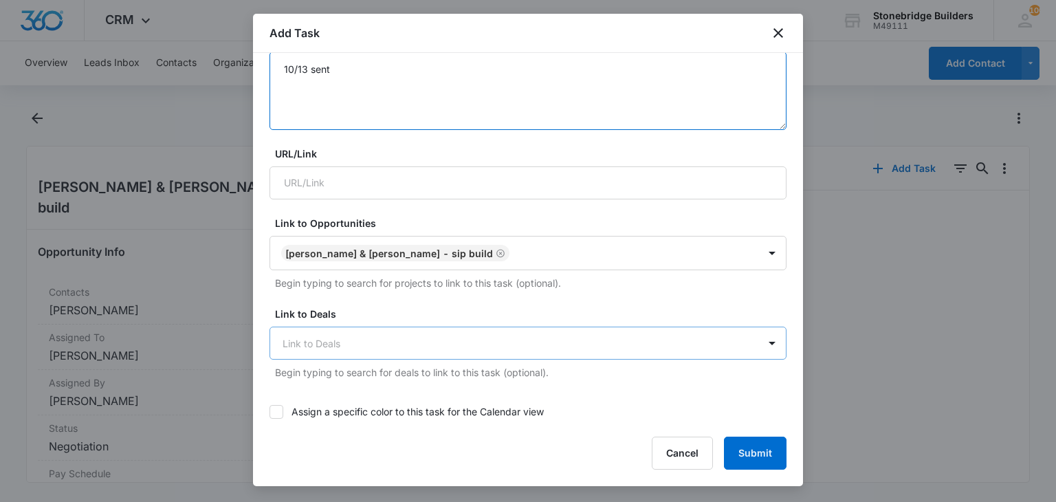
scroll to position [550, 0]
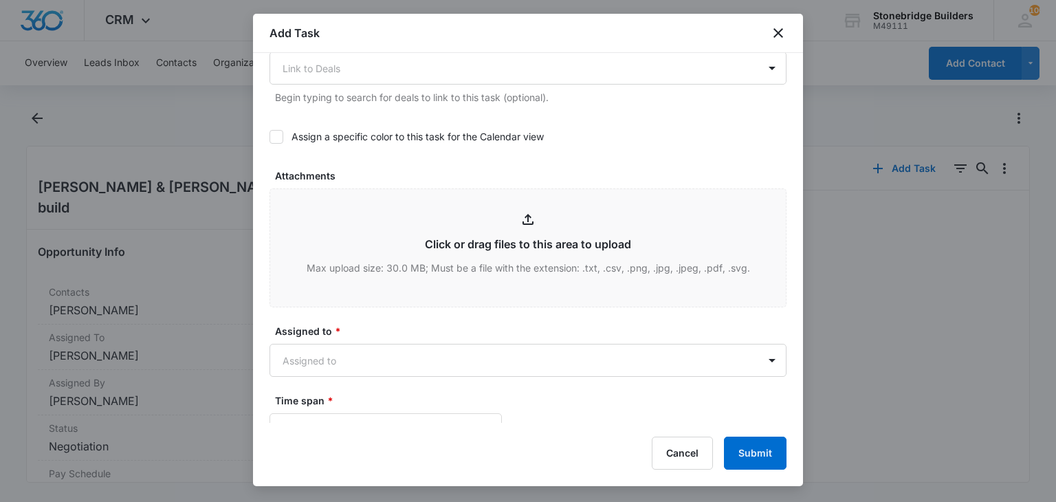
type textarea "10/13 sent"
click at [281, 142] on div at bounding box center [277, 137] width 14 height 14
click at [270, 137] on input "Assign a specific color to this task for the Calendar view" at bounding box center [270, 137] width 0 height 0
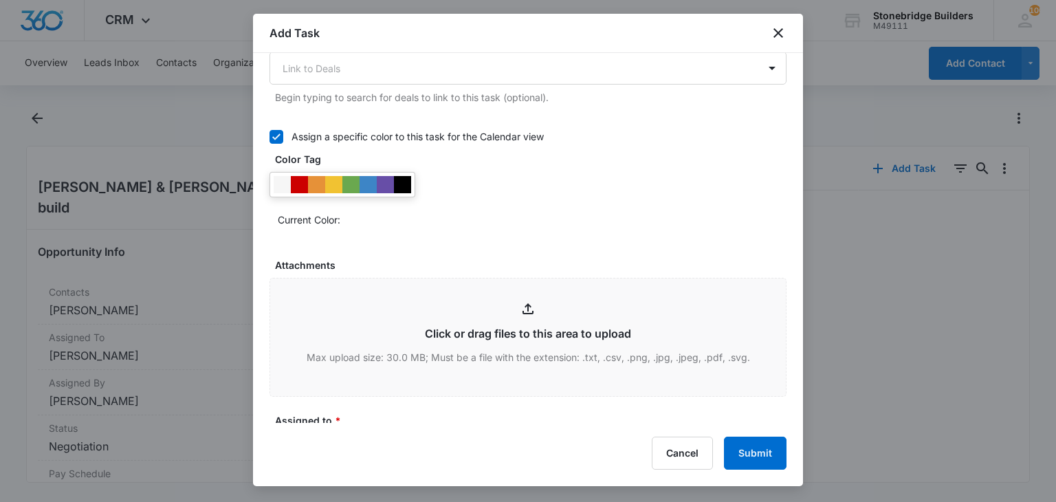
click at [298, 177] on div at bounding box center [299, 184] width 17 height 17
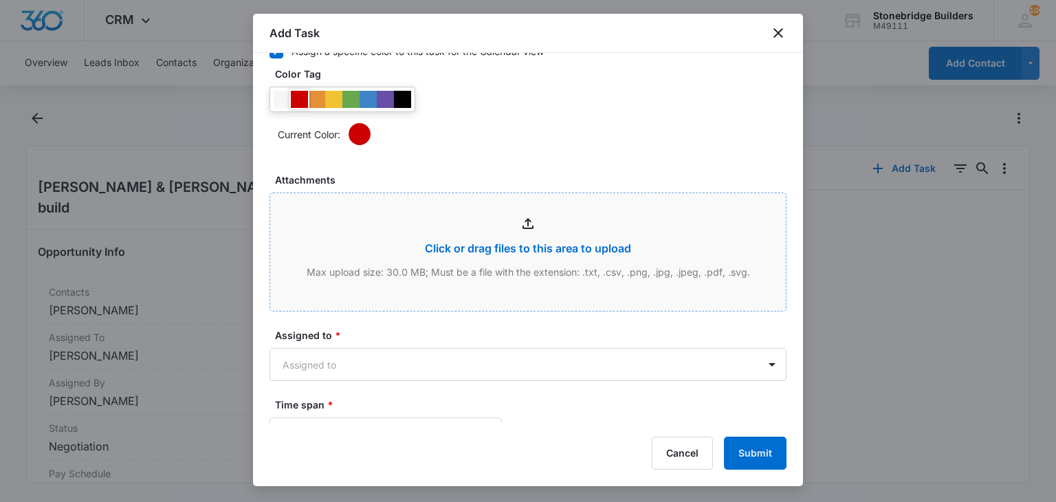
scroll to position [756, 0]
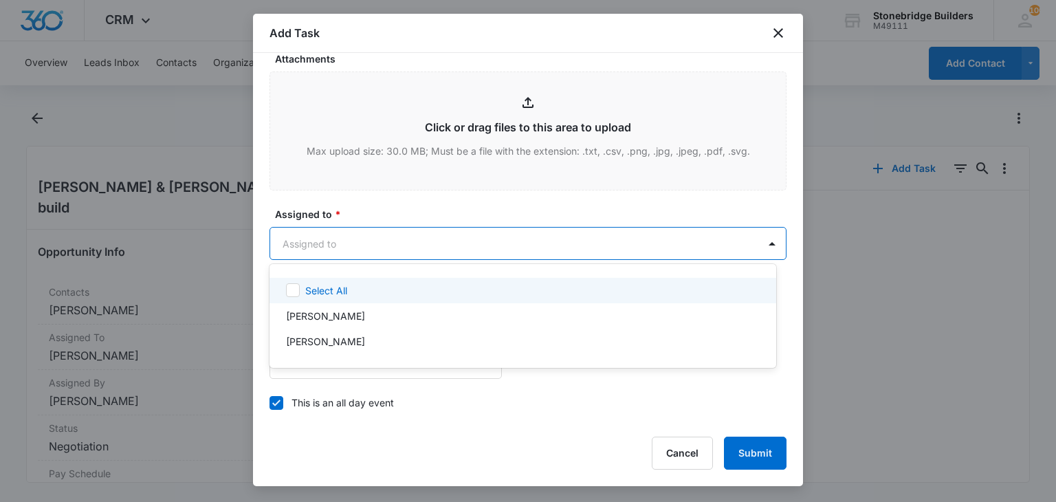
click at [302, 240] on body "CRM Apps Reputation Websites Forms CRM Email Social Content Ads Intelligence Fi…" at bounding box center [528, 251] width 1056 height 502
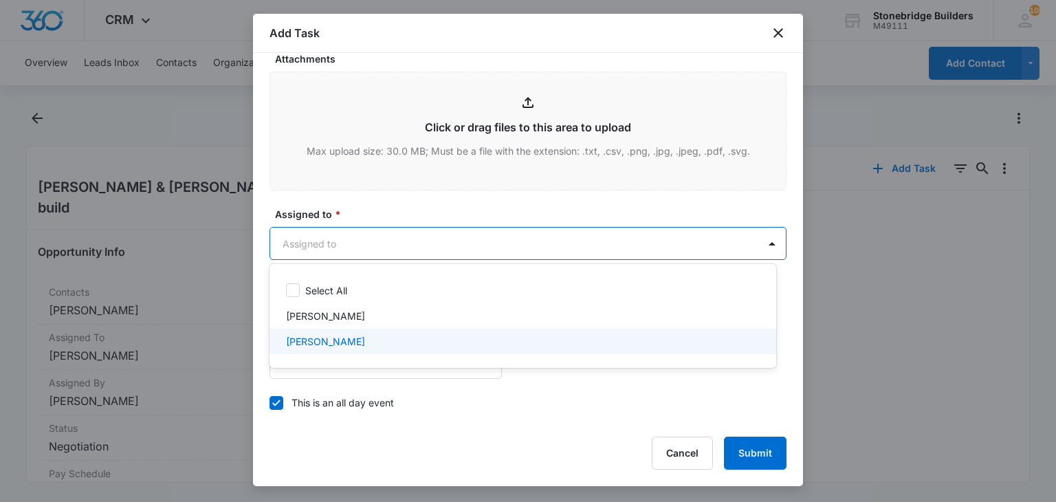
click at [331, 334] on p "[PERSON_NAME]" at bounding box center [325, 341] width 79 height 14
click at [429, 388] on div at bounding box center [528, 251] width 1056 height 502
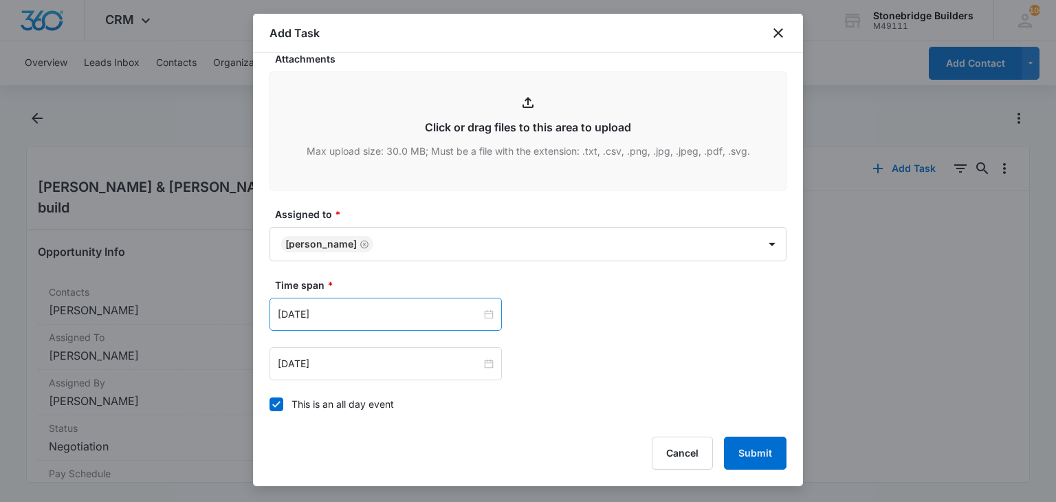
click at [341, 303] on div "[DATE]" at bounding box center [386, 314] width 232 height 33
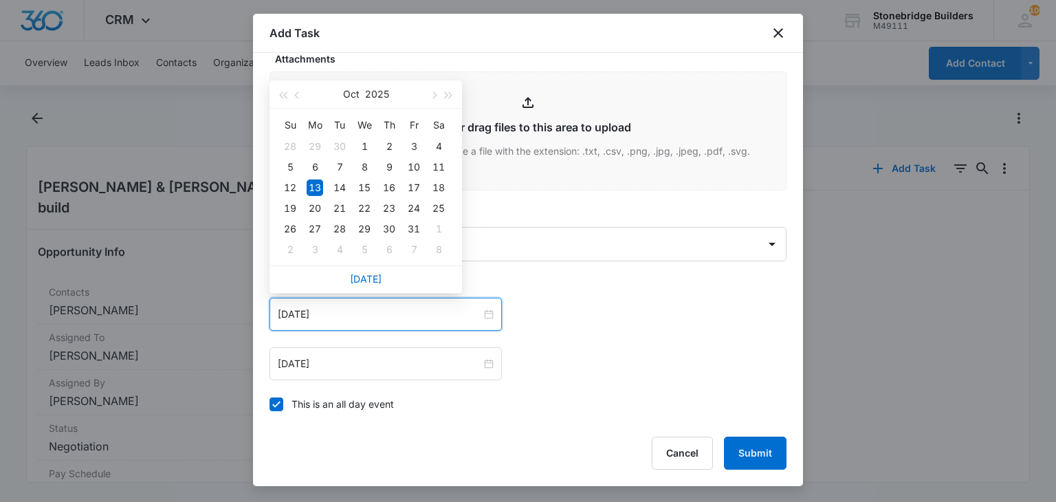
click at [276, 398] on icon at bounding box center [276, 404] width 12 height 12
click at [270, 404] on input "This is an all day event" at bounding box center [270, 404] width 0 height 0
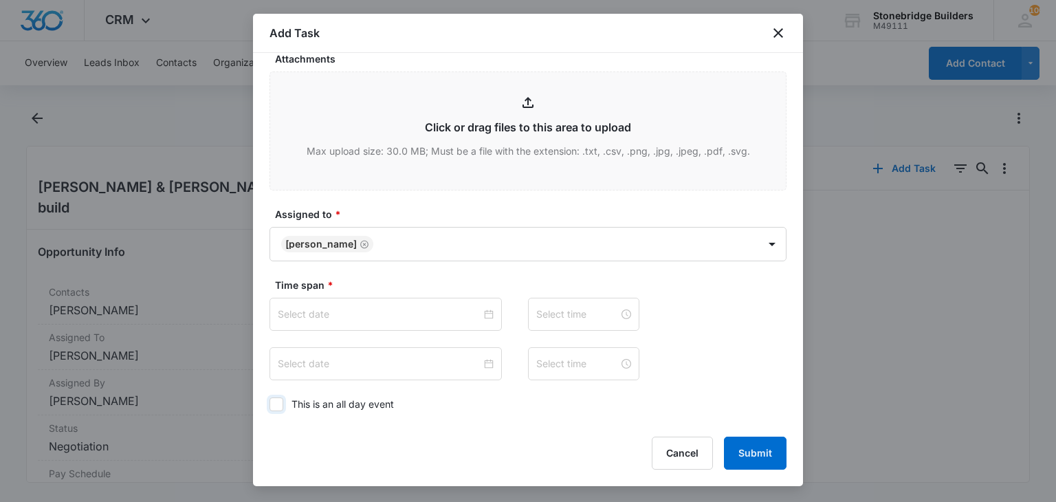
type input "[DATE]"
type input "12:00 am"
type input "[DATE]"
type input "12:00 am"
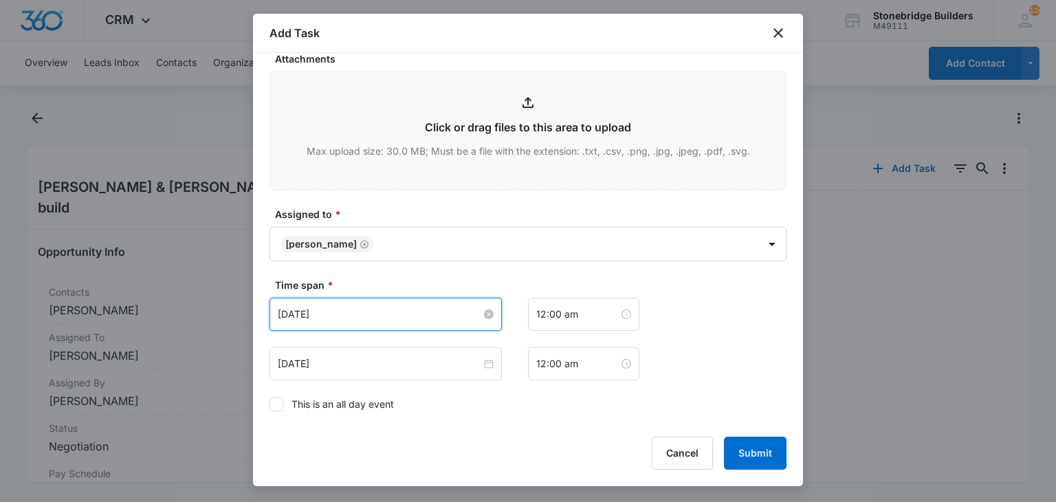
click at [297, 316] on input "[DATE]" at bounding box center [380, 314] width 204 height 15
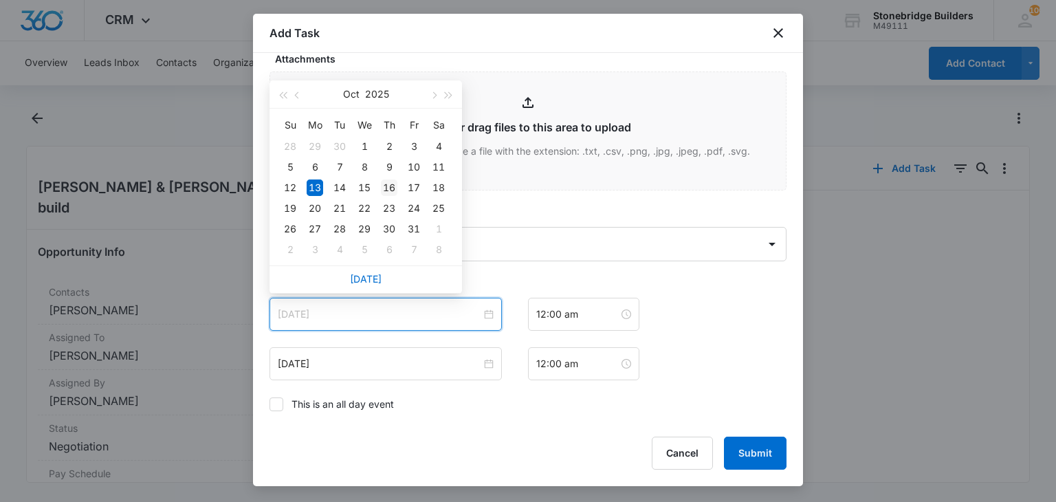
type input "[DATE]"
click at [382, 186] on div "16" at bounding box center [389, 187] width 17 height 17
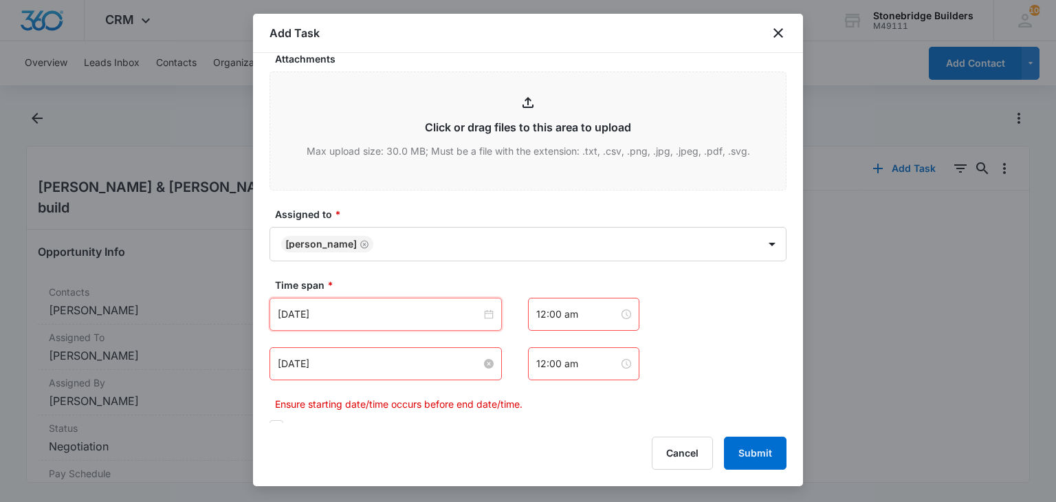
click at [313, 361] on input "[DATE]" at bounding box center [380, 363] width 204 height 15
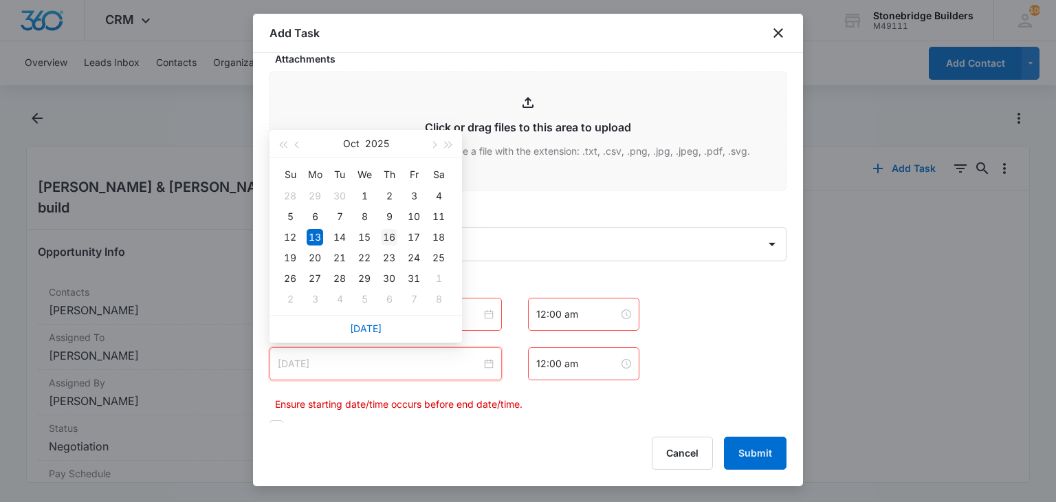
type input "[DATE]"
click at [382, 239] on div "16" at bounding box center [389, 237] width 17 height 17
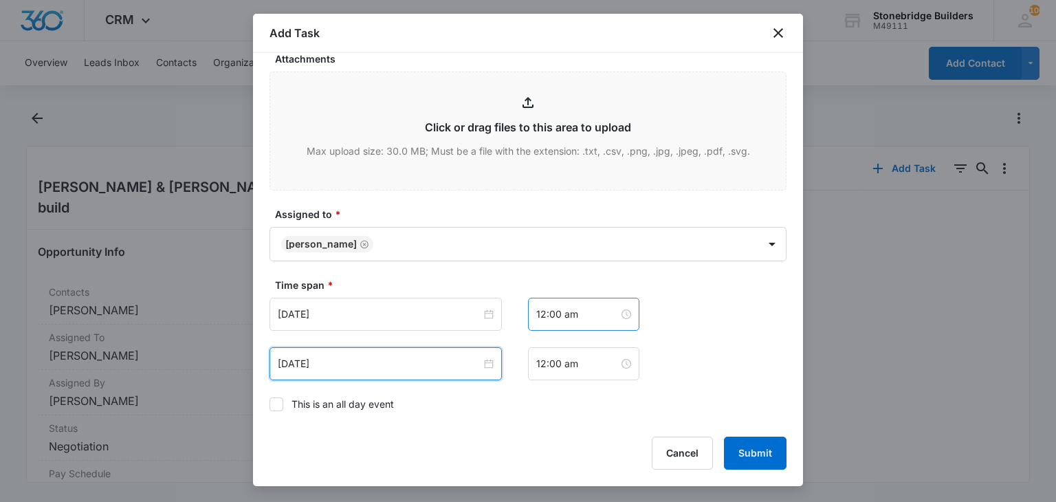
click at [539, 300] on div "12:00 am" at bounding box center [583, 314] width 111 height 33
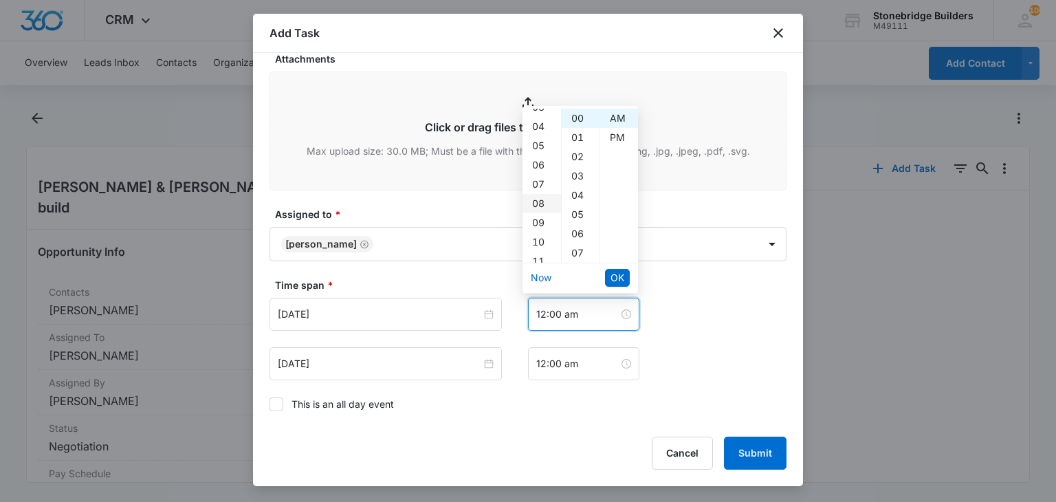
click at [542, 204] on div "08" at bounding box center [542, 203] width 39 height 19
type input "8:00 am"
click at [618, 276] on span "OK" at bounding box center [618, 277] width 14 height 15
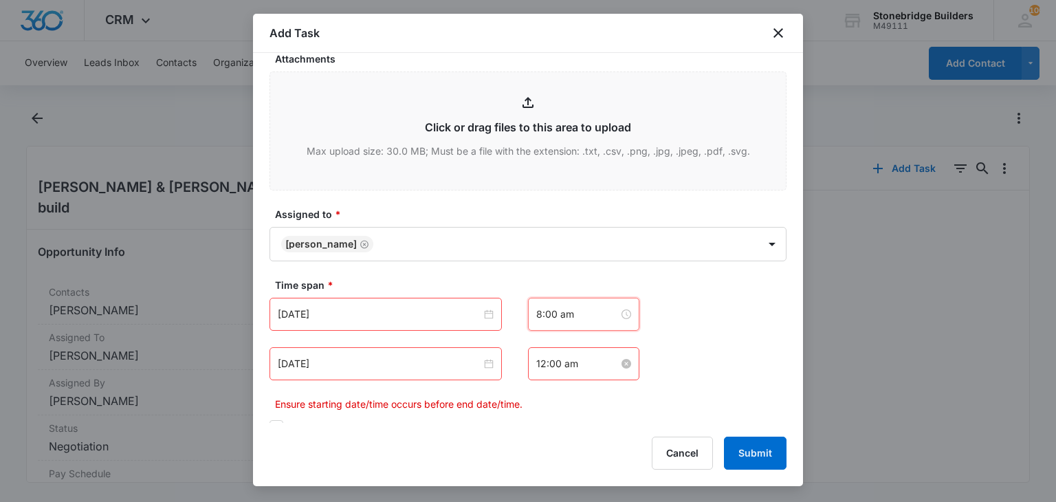
click at [537, 358] on input "12:00 am" at bounding box center [577, 363] width 83 height 15
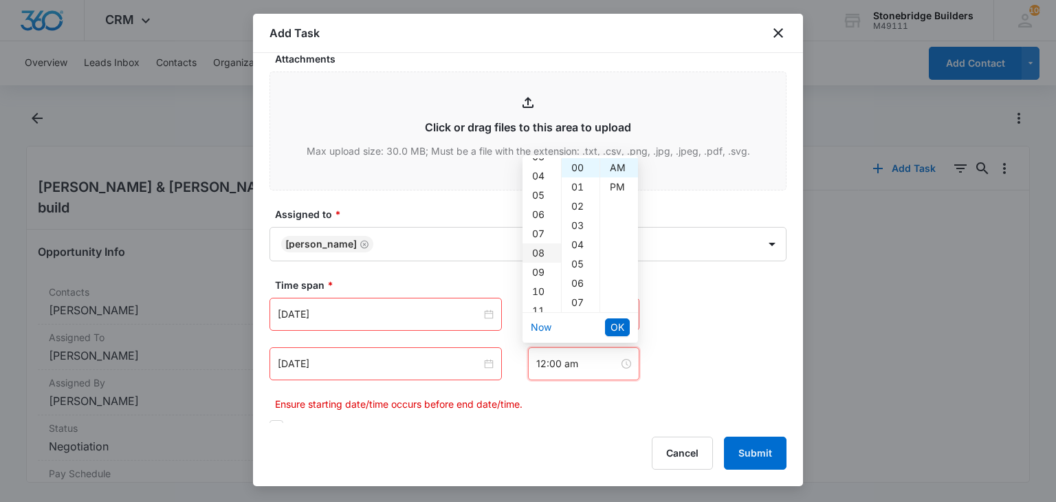
click at [537, 248] on div "08" at bounding box center [542, 252] width 39 height 19
click at [573, 300] on div "07" at bounding box center [581, 302] width 38 height 19
type input "8:07 am"
click at [612, 323] on span "OK" at bounding box center [618, 327] width 14 height 15
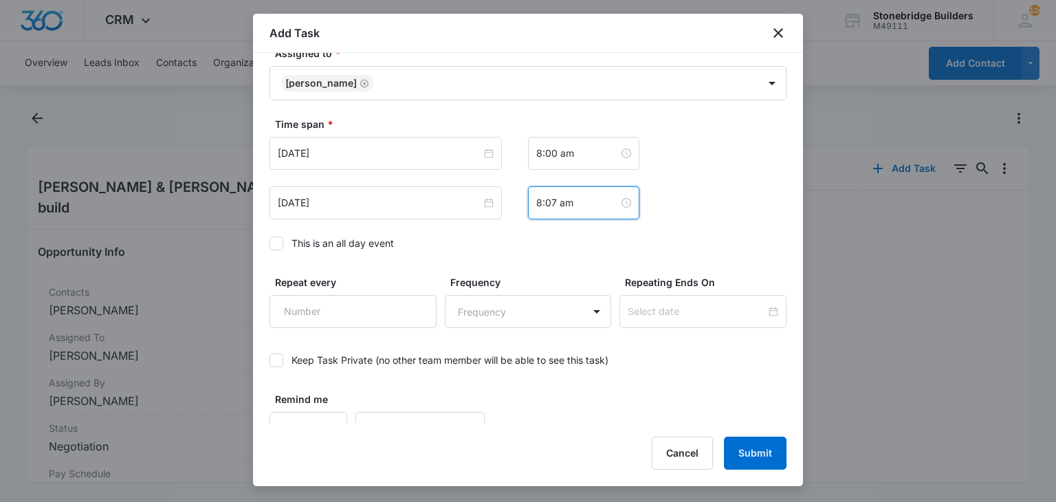
scroll to position [938, 0]
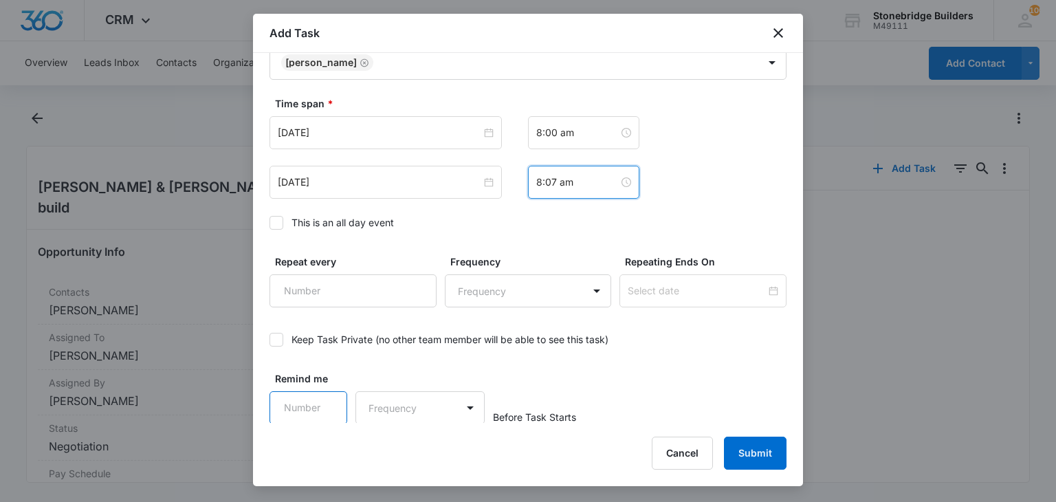
click at [289, 405] on input "Remind me" at bounding box center [309, 407] width 78 height 33
type input "15"
click at [413, 393] on body "CRM Apps Reputation Websites Forms CRM Email Social Content Ads Intelligence Fi…" at bounding box center [528, 251] width 1056 height 502
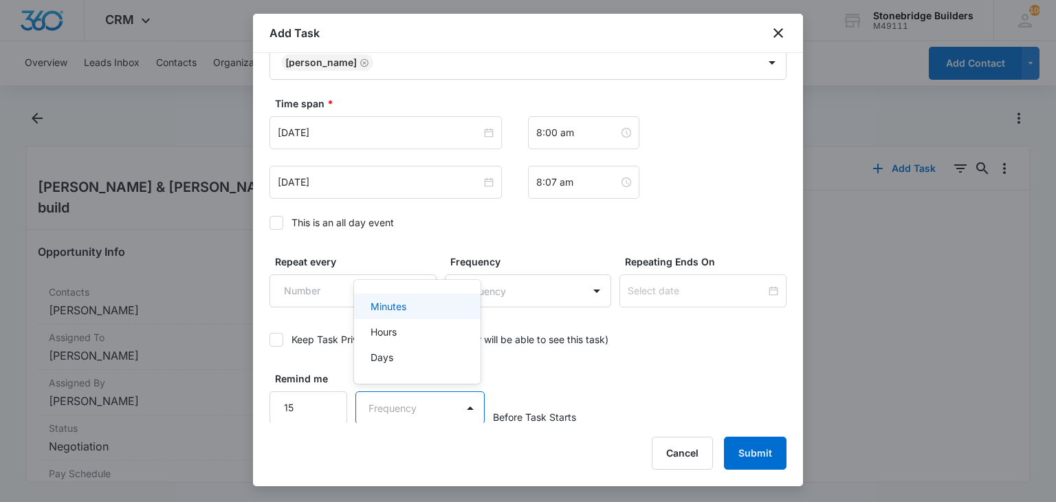
click at [420, 307] on div "Minutes" at bounding box center [416, 306] width 91 height 14
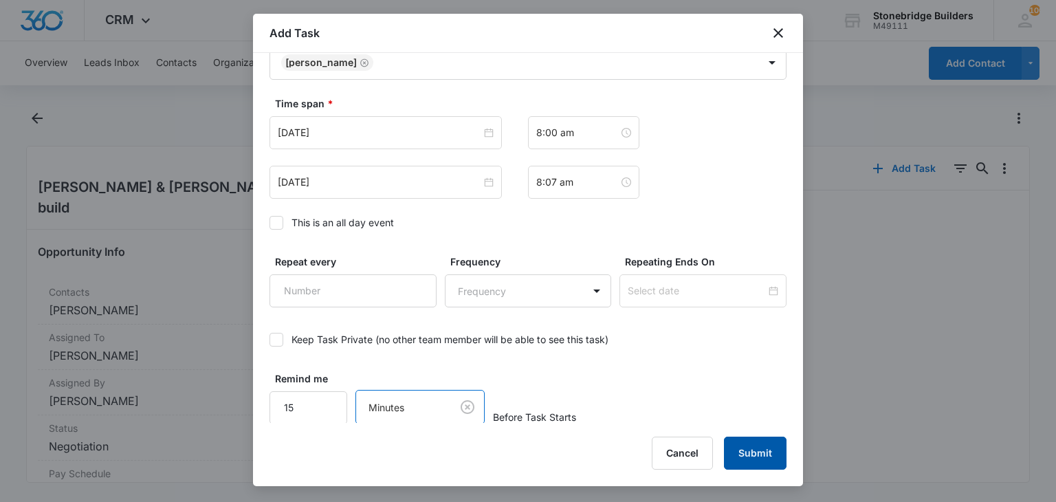
click at [751, 448] on button "Submit" at bounding box center [755, 453] width 63 height 33
